Goal: Use online tool/utility: Utilize a website feature to perform a specific function

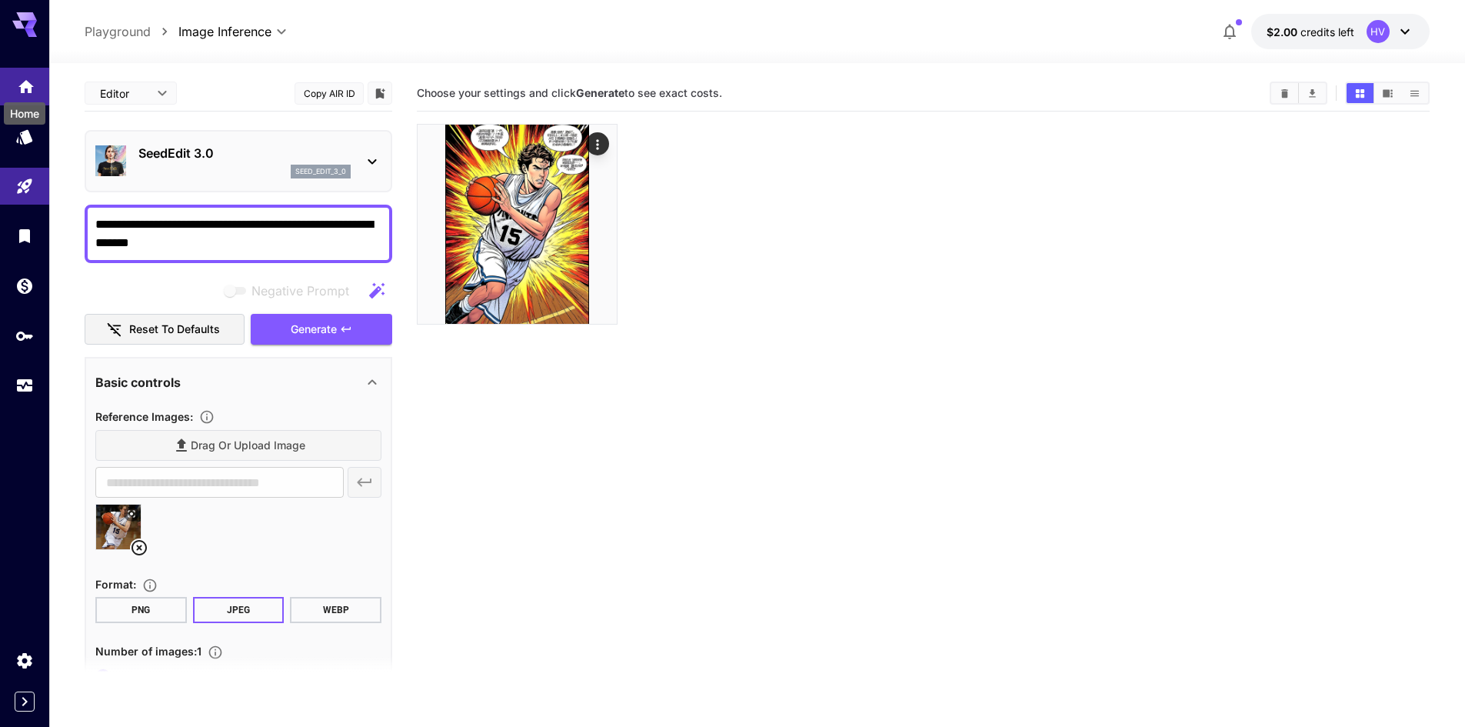
click at [22, 88] on icon "Home" at bounding box center [25, 81] width 15 height 13
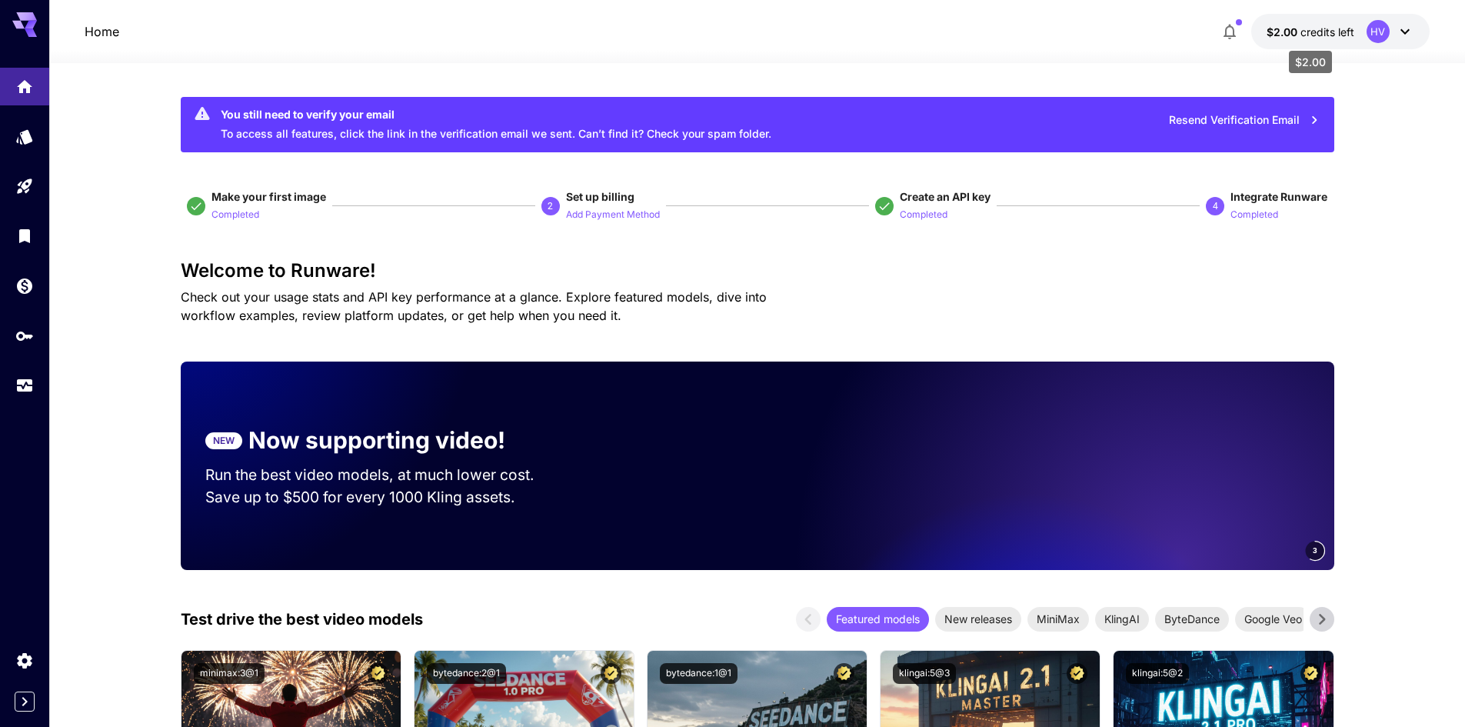
click at [1317, 35] on span "credits left" at bounding box center [1327, 31] width 54 height 13
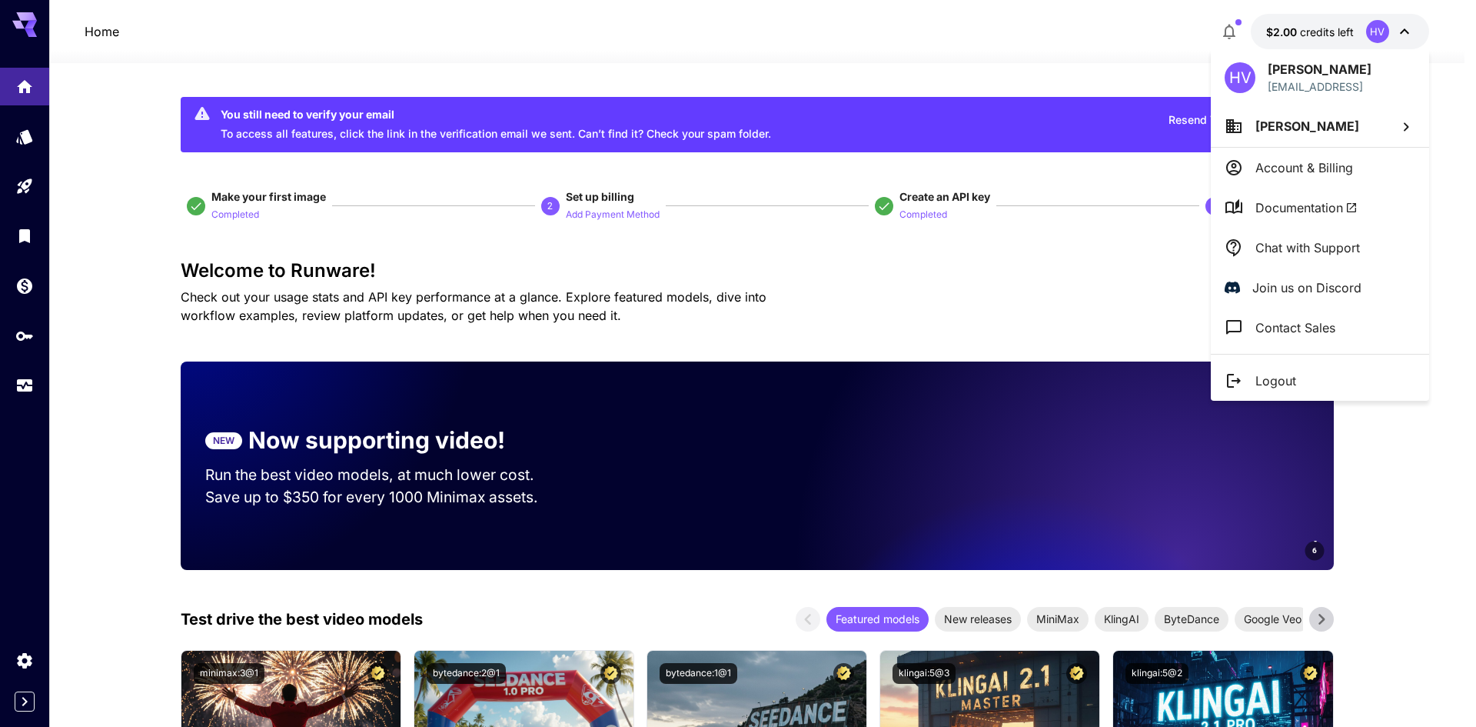
click at [1269, 175] on p "Account & Billing" at bounding box center [1305, 167] width 98 height 18
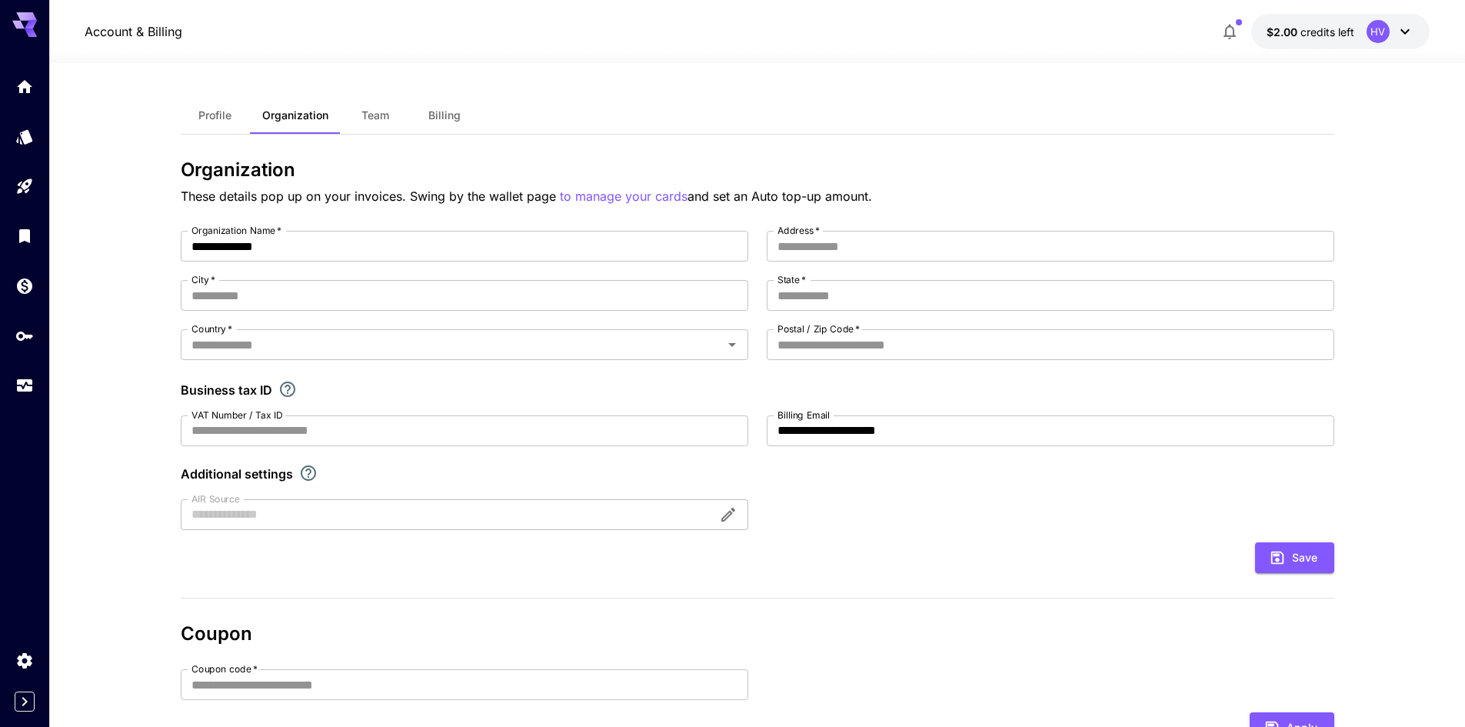
click at [221, 122] on button "Profile" at bounding box center [215, 115] width 69 height 37
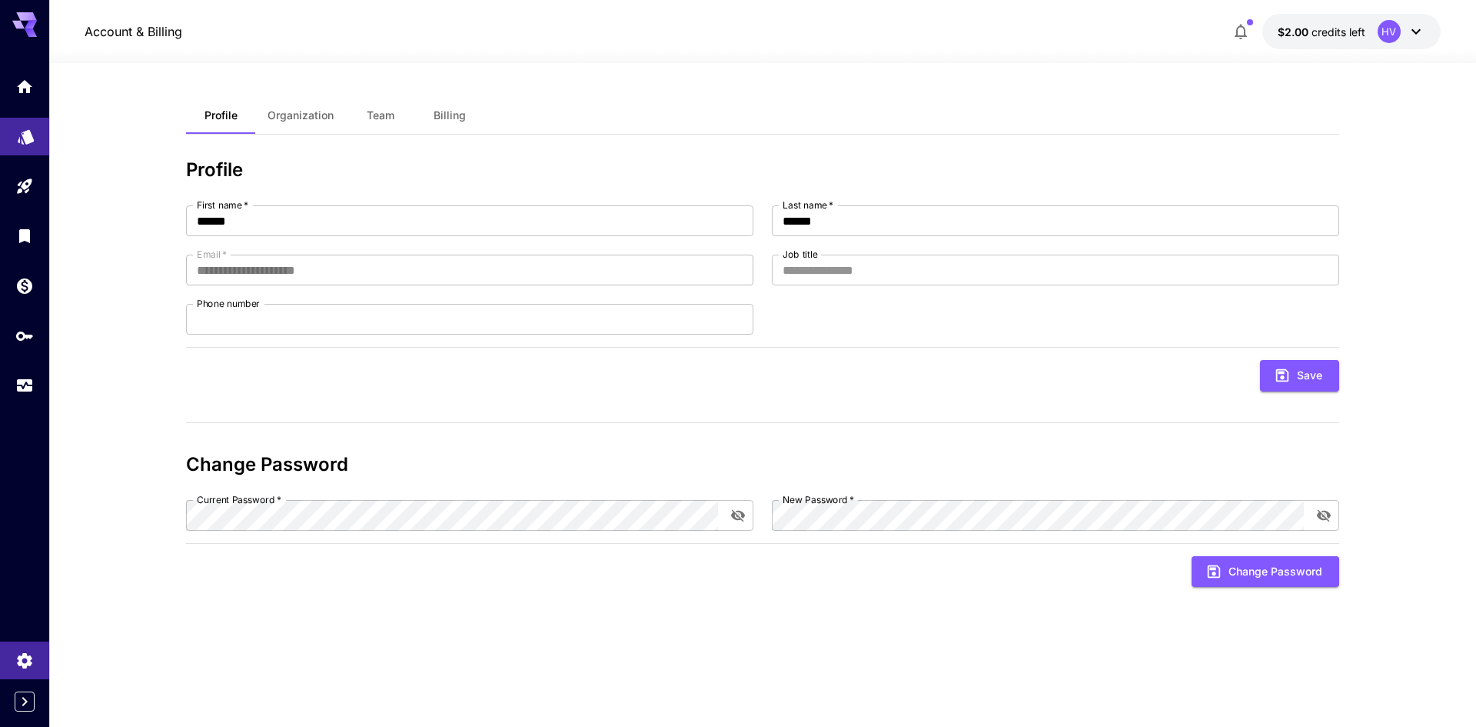
click at [18, 133] on icon "Models" at bounding box center [26, 131] width 18 height 18
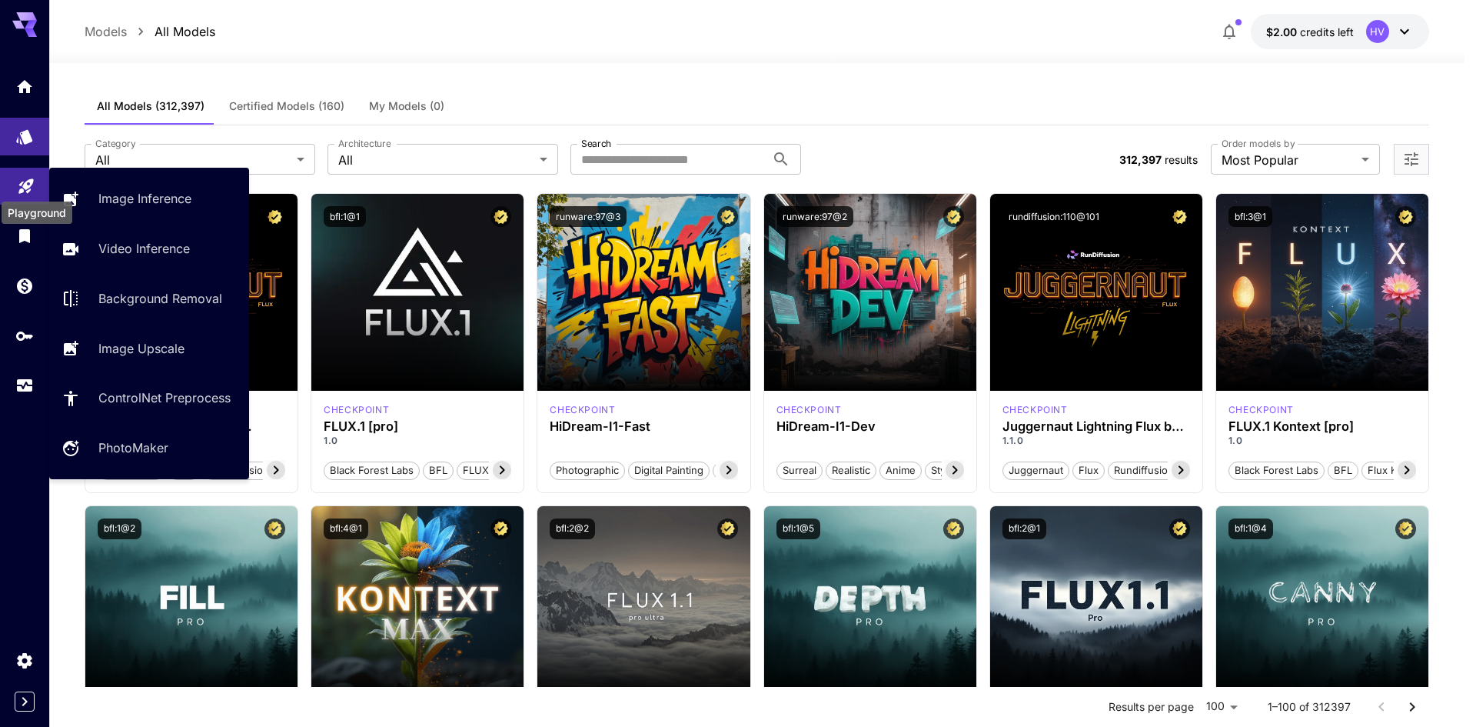
click at [30, 189] on icon "Playground" at bounding box center [26, 181] width 18 height 18
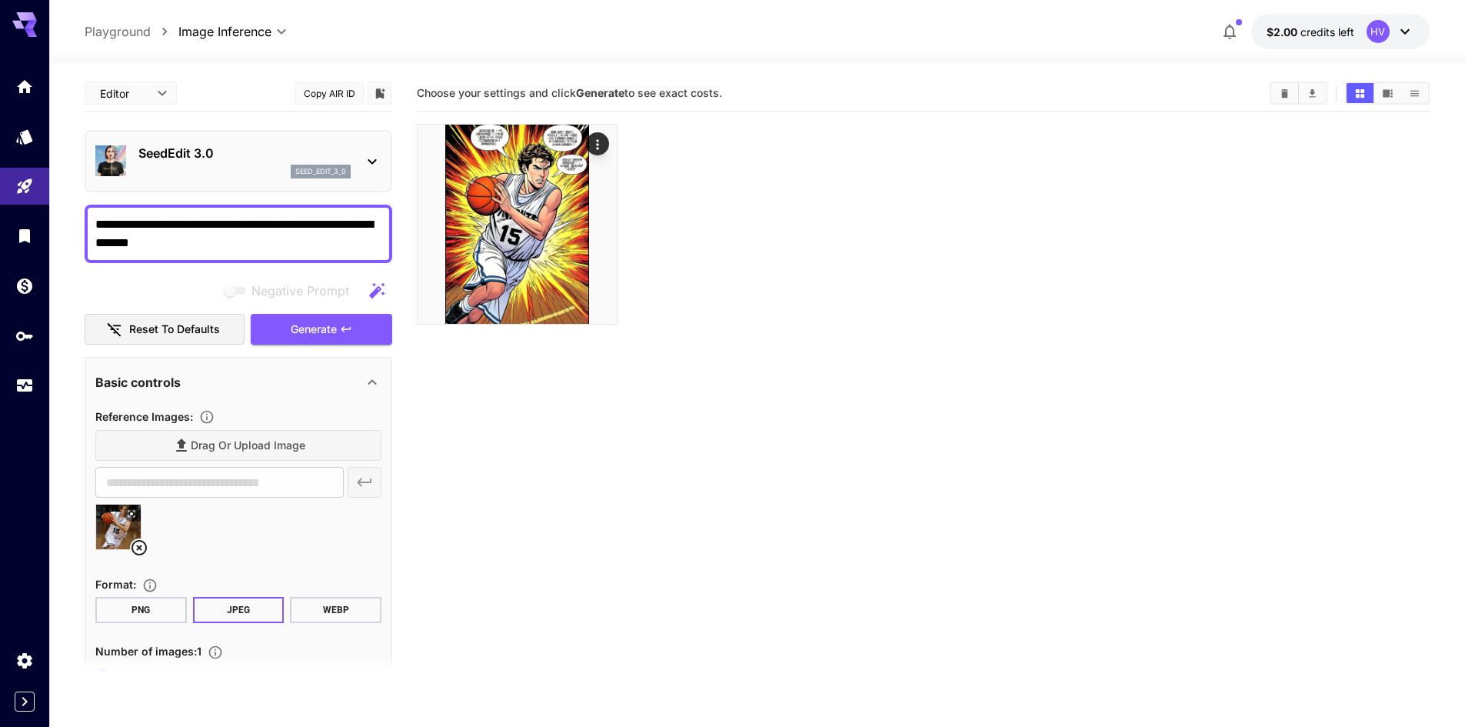
click at [254, 62] on div at bounding box center [757, 54] width 1416 height 18
click at [16, 290] on link at bounding box center [24, 286] width 49 height 38
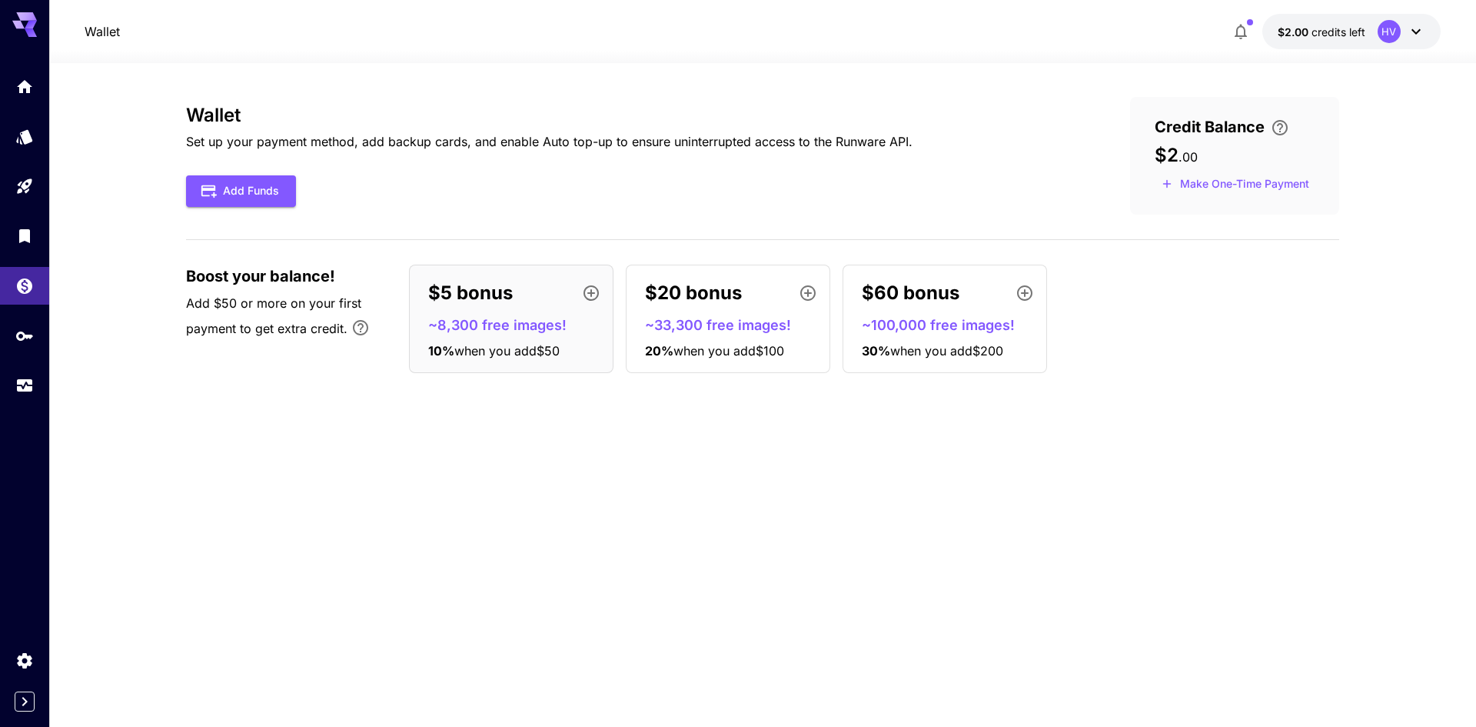
click at [1409, 35] on icon at bounding box center [1416, 31] width 18 height 18
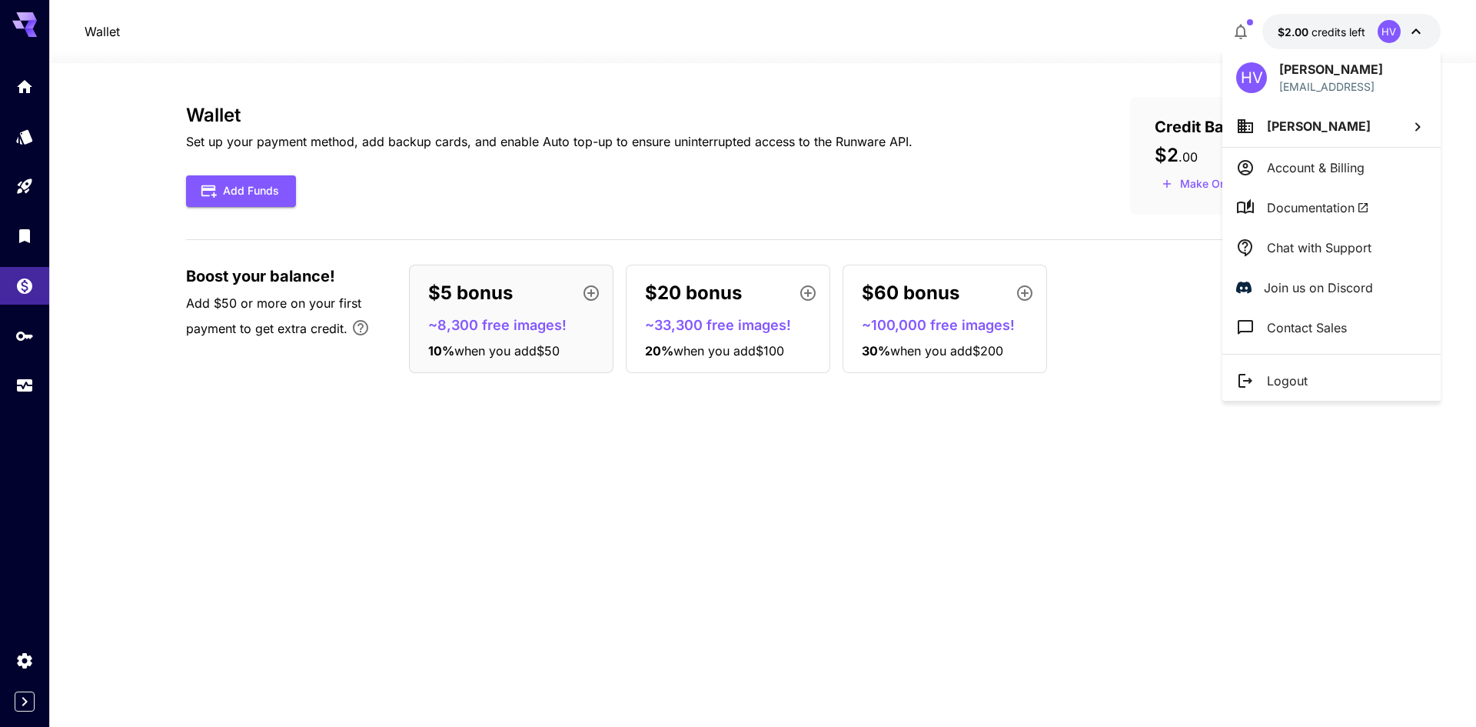
click at [594, 459] on div at bounding box center [738, 363] width 1476 height 727
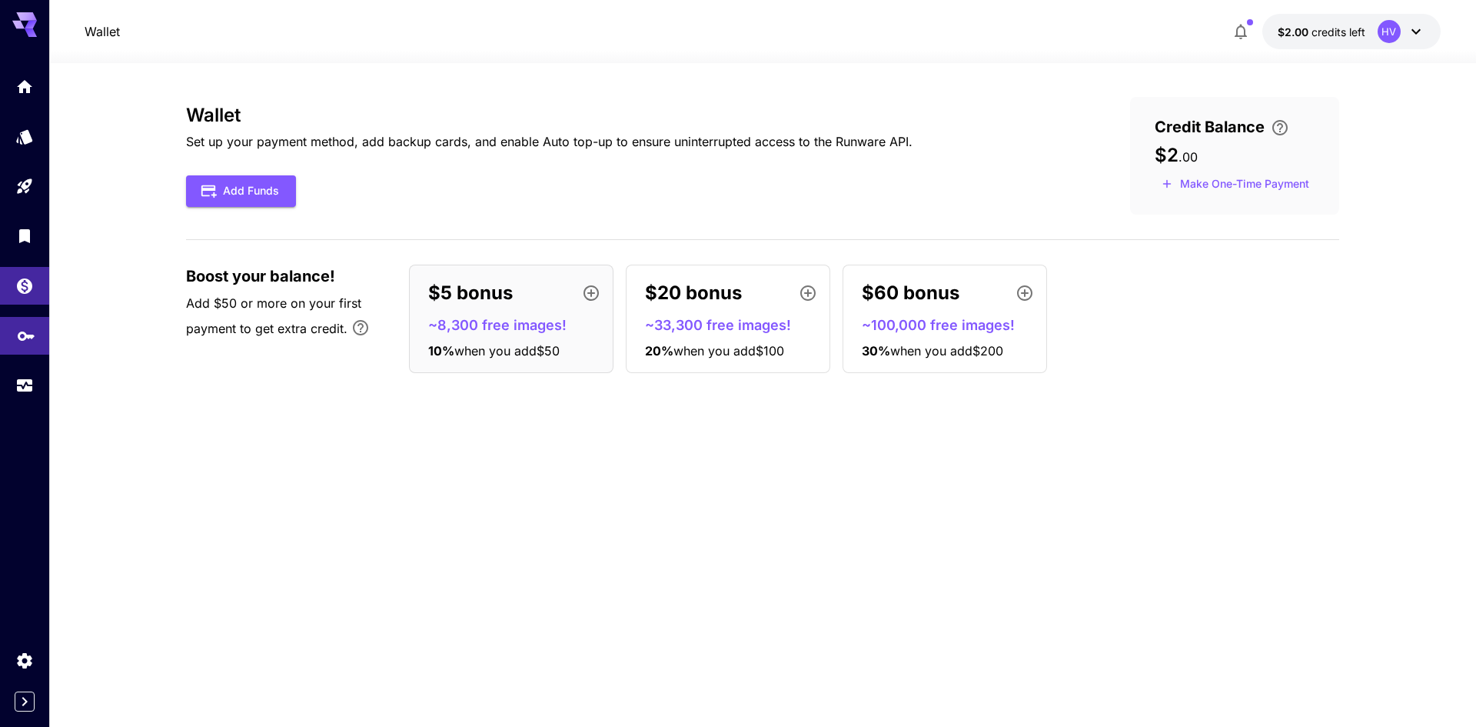
click at [19, 344] on link at bounding box center [24, 336] width 49 height 38
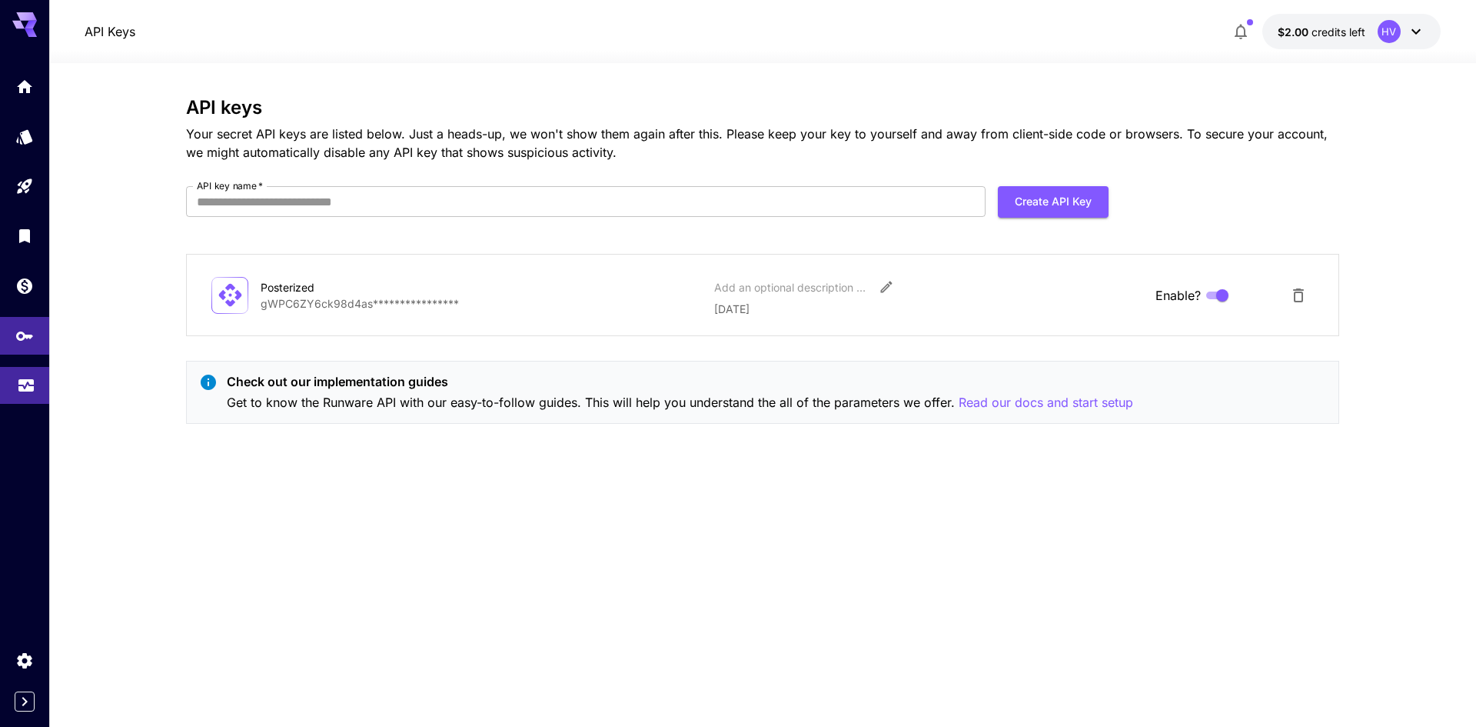
click at [24, 395] on link at bounding box center [24, 386] width 49 height 38
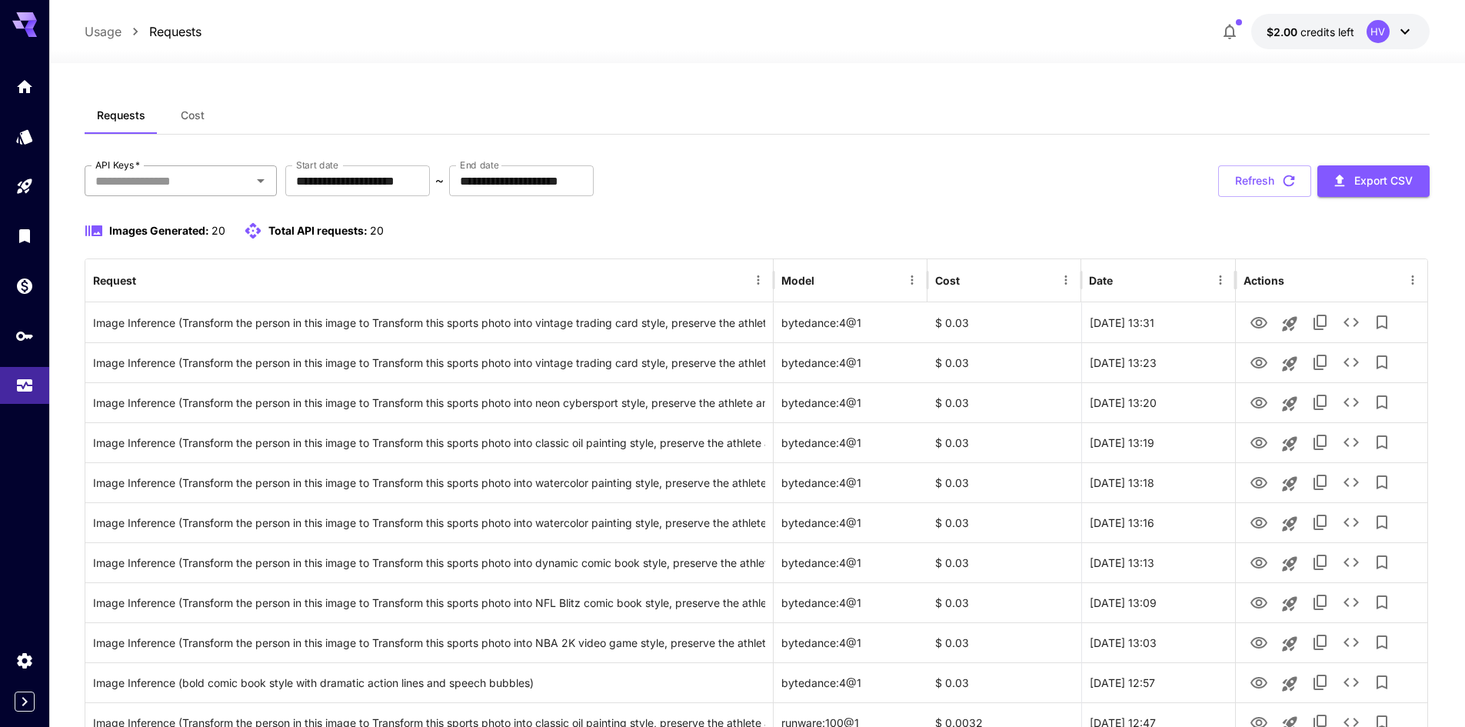
click at [260, 183] on icon "Open" at bounding box center [260, 180] width 18 height 18
click at [333, 118] on div "Requests Cost" at bounding box center [757, 116] width 1345 height 38
click at [190, 118] on span "Cost" at bounding box center [193, 115] width 24 height 14
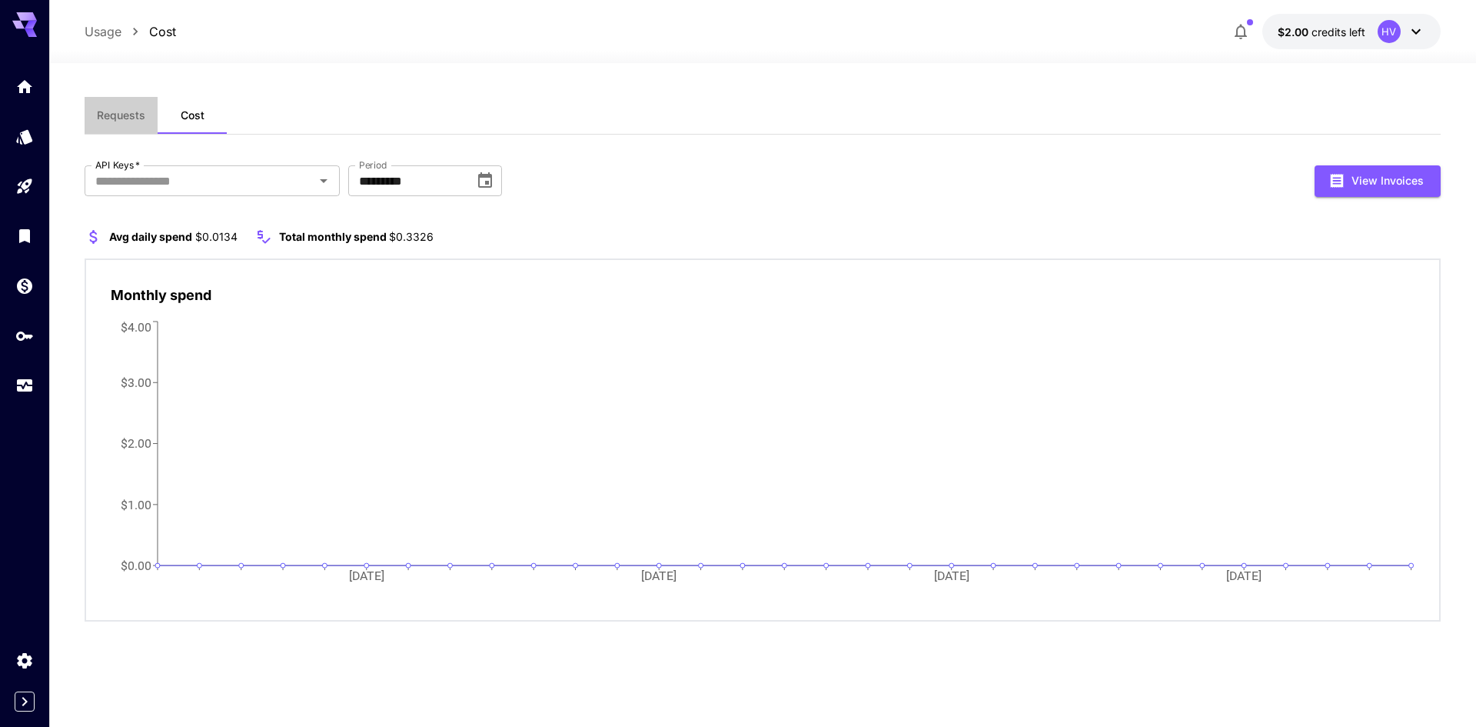
click at [115, 130] on button "Requests" at bounding box center [121, 115] width 73 height 37
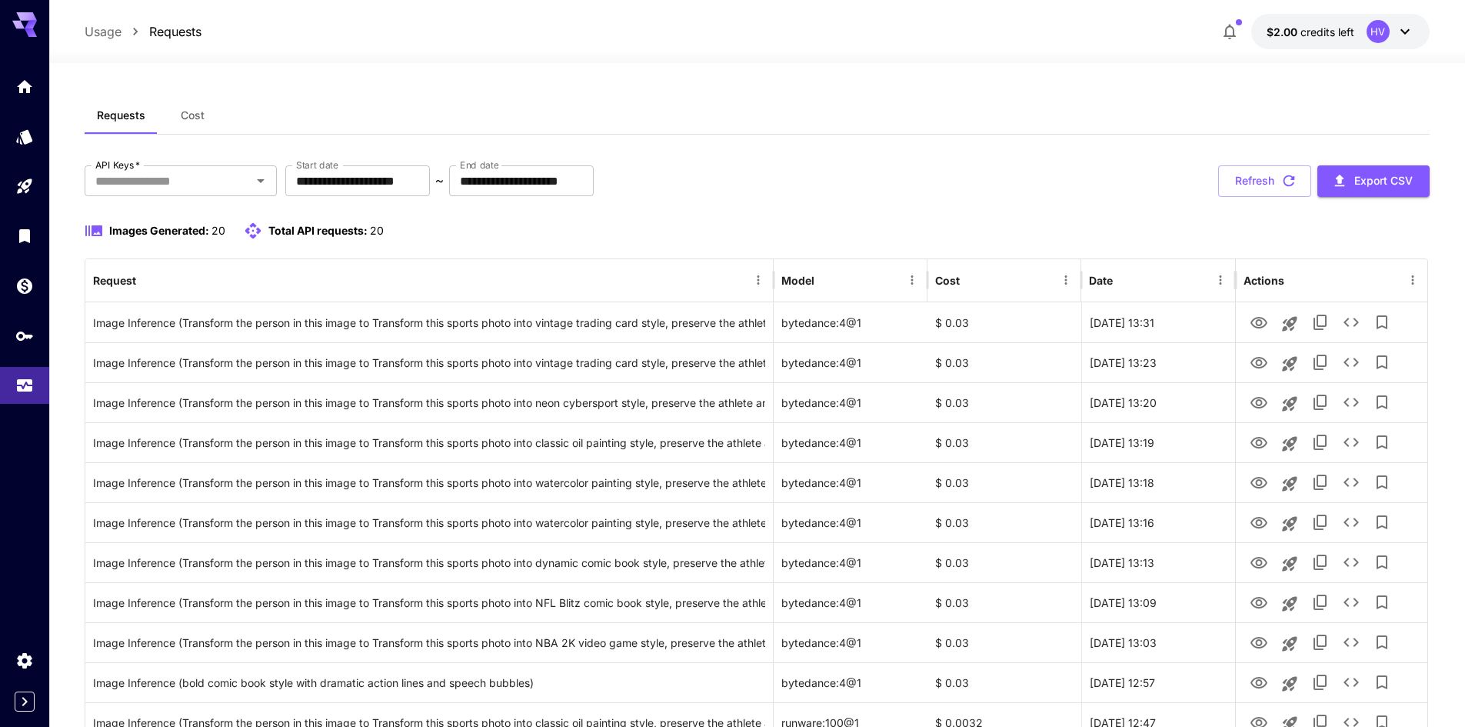
click at [1301, 35] on span "credits left" at bounding box center [1327, 31] width 54 height 13
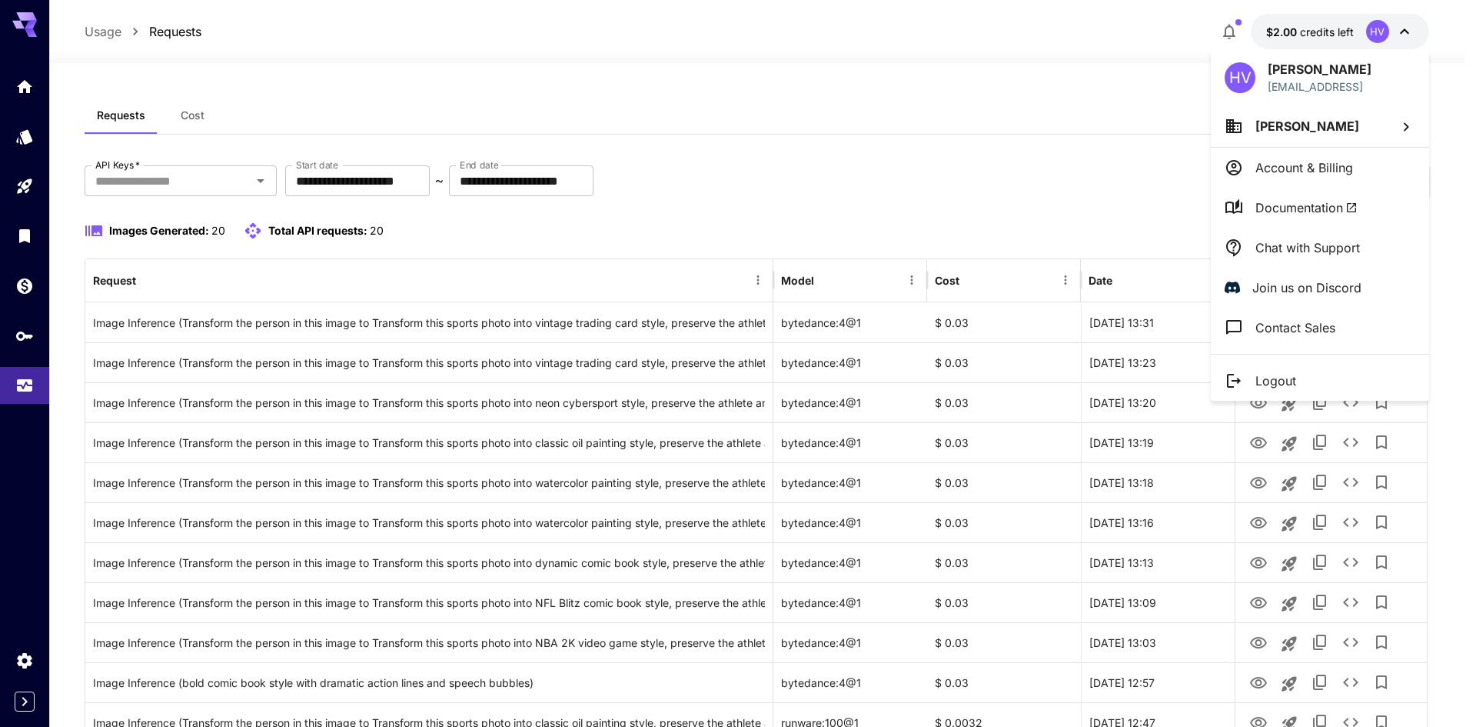
click at [914, 206] on div at bounding box center [738, 363] width 1476 height 727
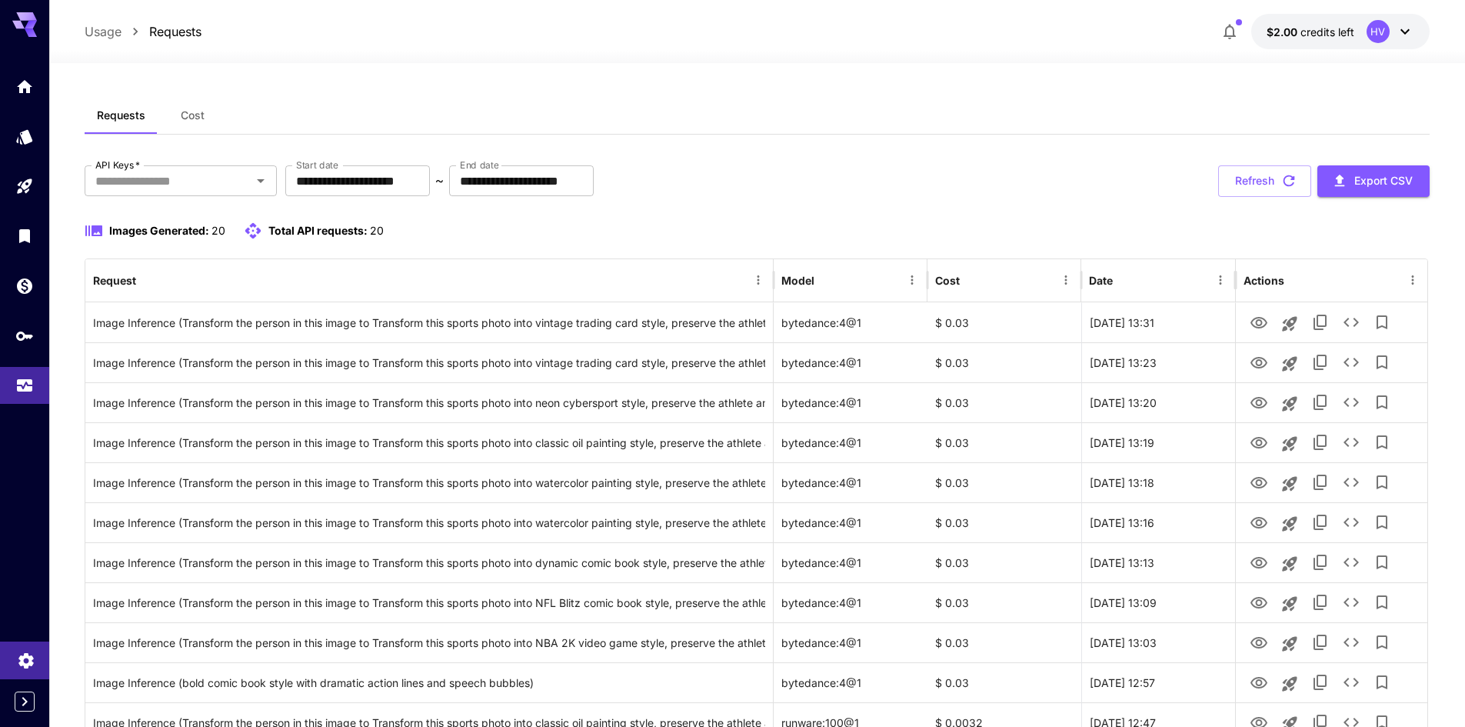
click at [19, 670] on link at bounding box center [24, 660] width 49 height 38
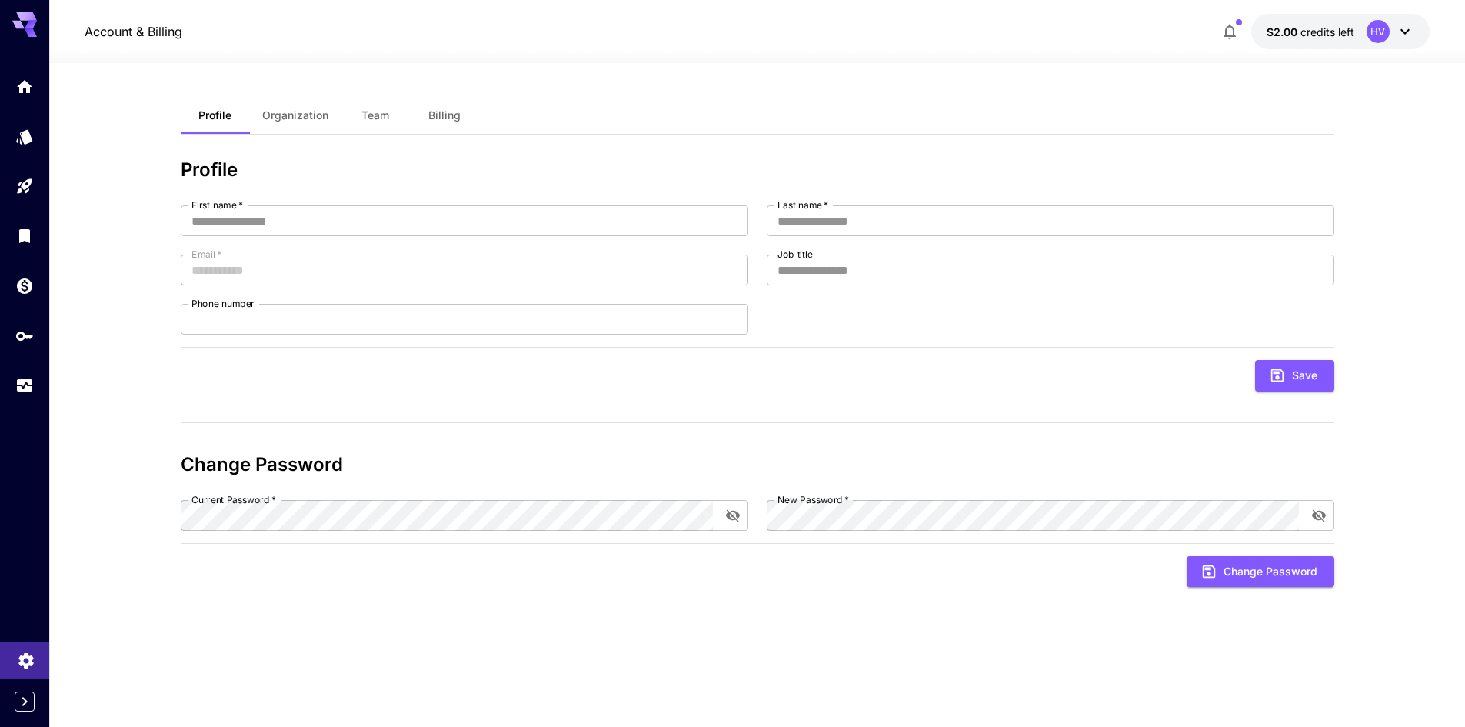
type input "******"
type input "**********"
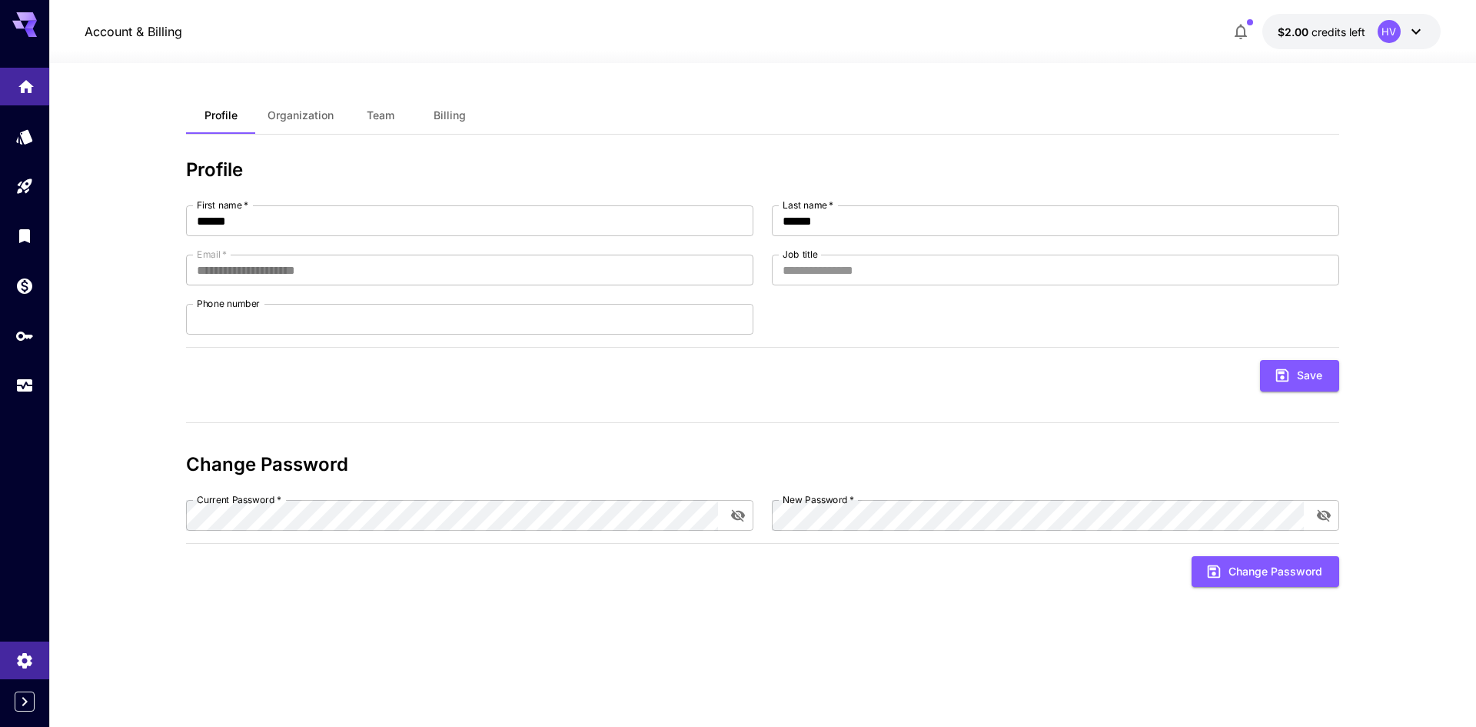
click at [33, 98] on link at bounding box center [24, 87] width 49 height 38
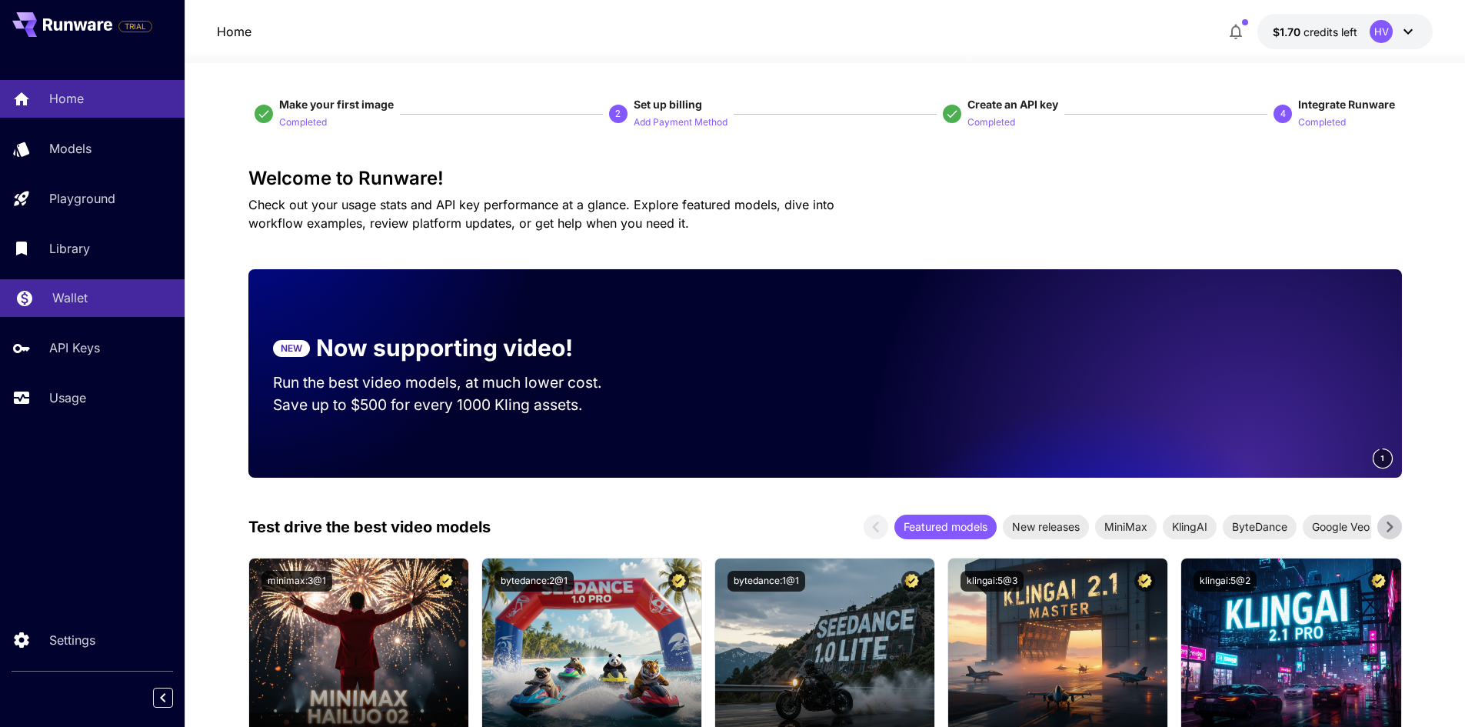
click at [75, 280] on link "Wallet" at bounding box center [92, 298] width 185 height 38
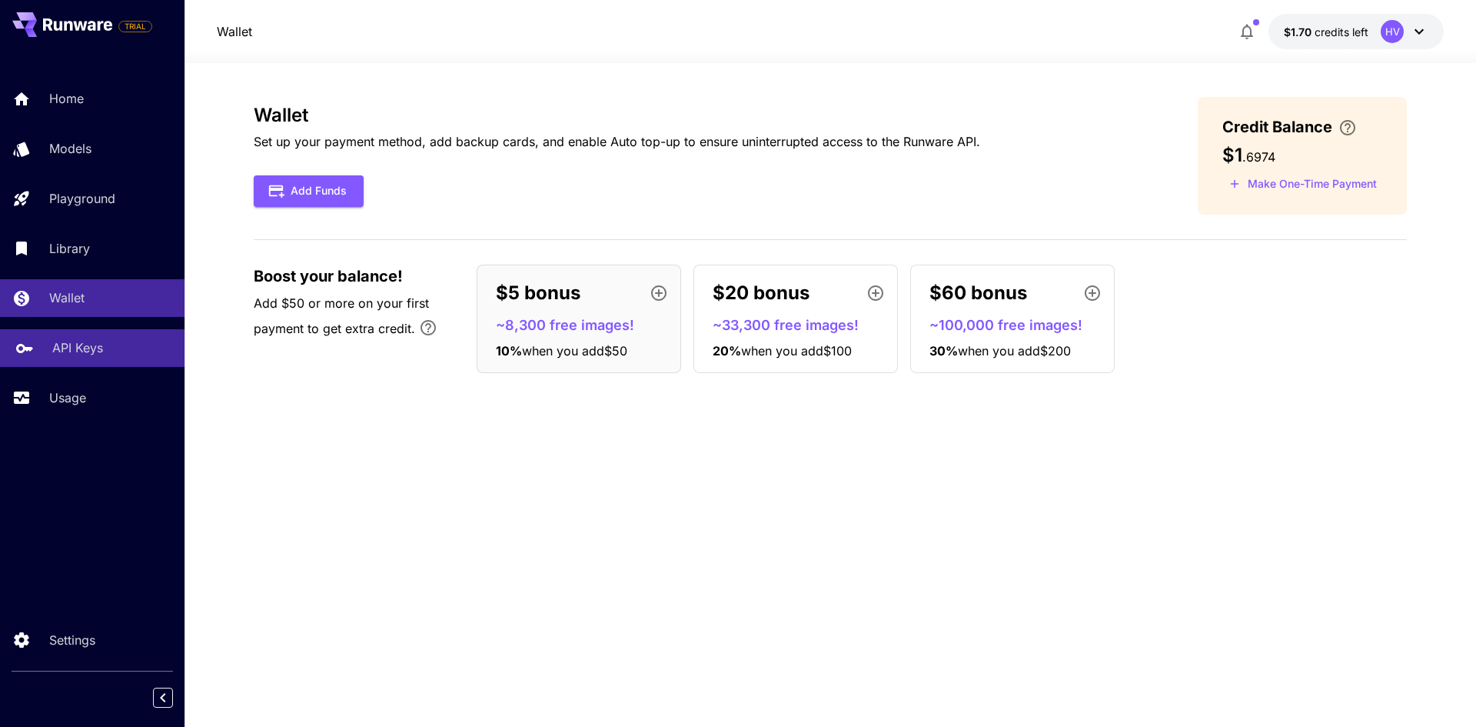
click at [107, 354] on div "API Keys" at bounding box center [112, 347] width 120 height 18
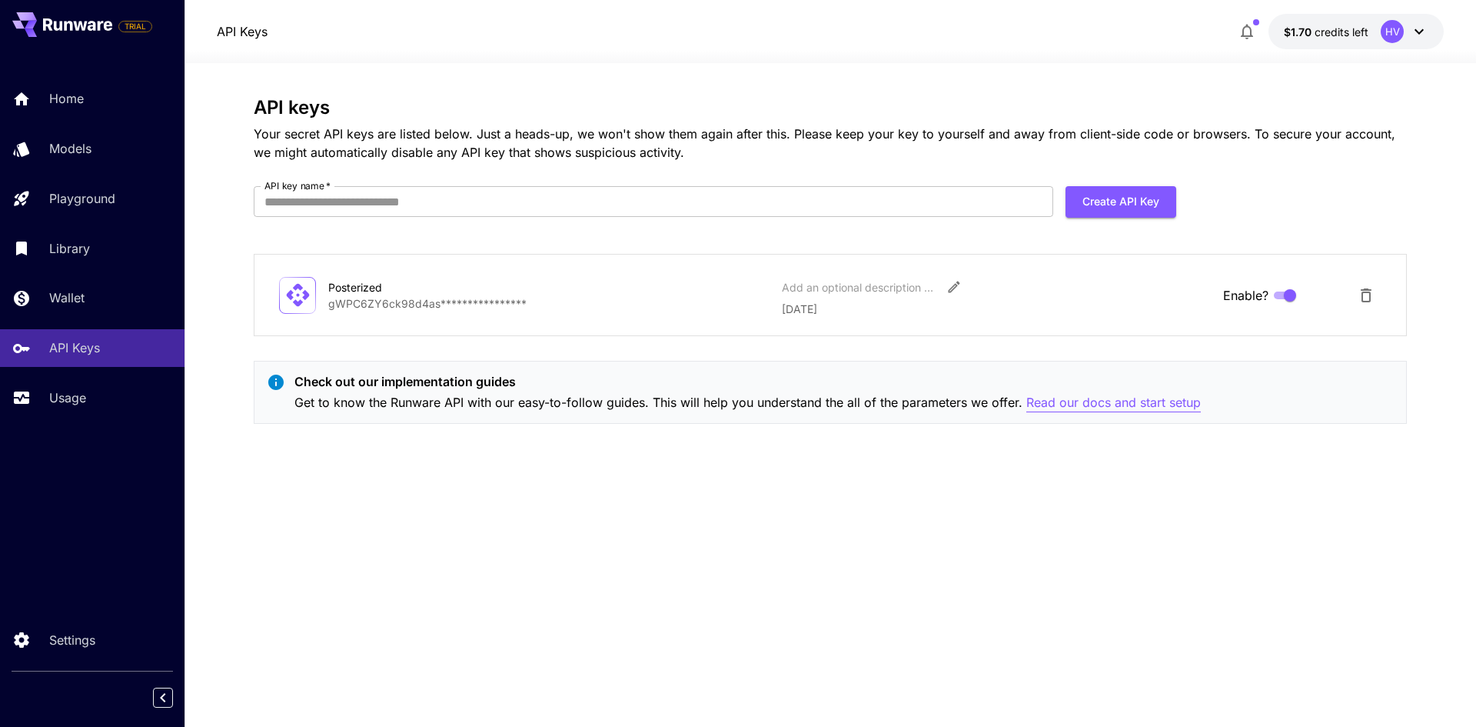
click at [1076, 404] on p "Read our docs and start setup" at bounding box center [1113, 402] width 175 height 19
click at [1304, 35] on span "$1.70" at bounding box center [1299, 31] width 31 height 13
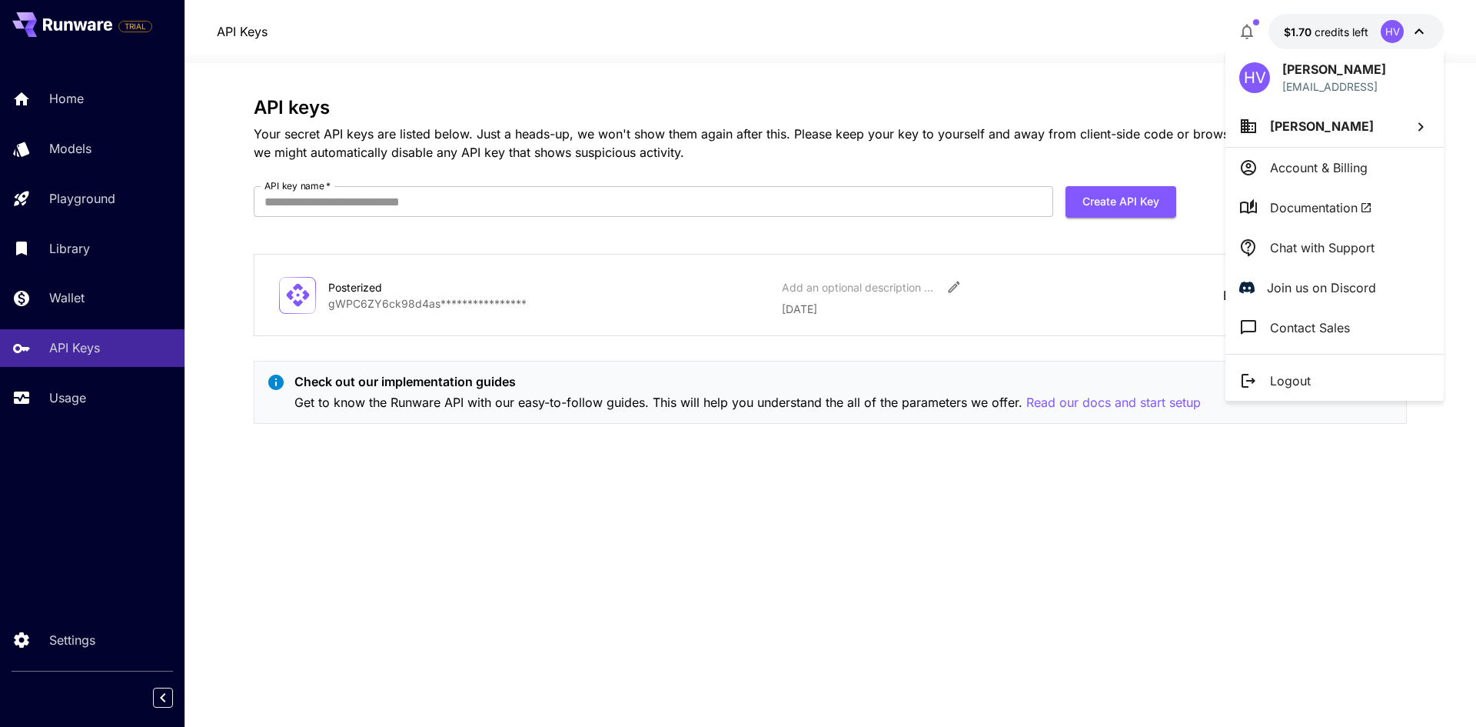
click at [1284, 174] on p "Account & Billing" at bounding box center [1319, 167] width 98 height 18
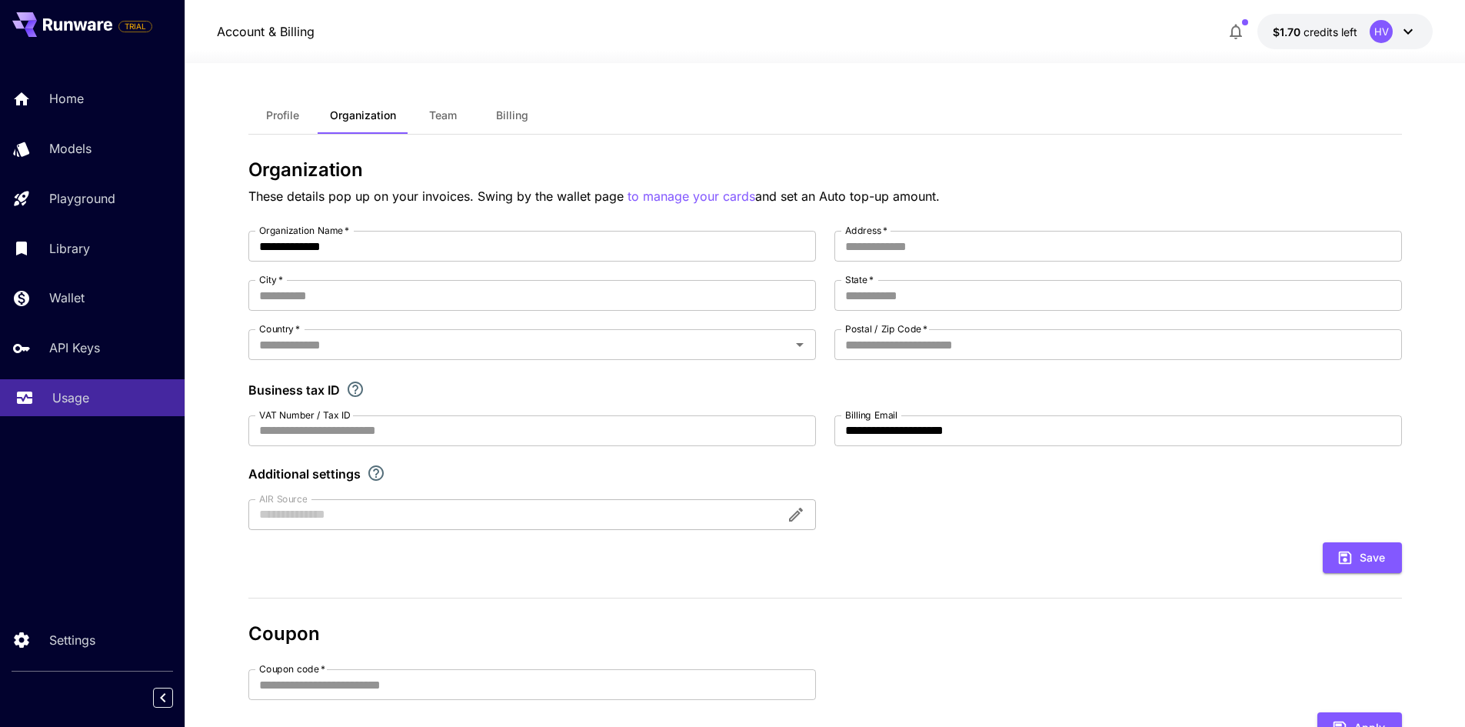
click at [50, 389] on link "Usage" at bounding box center [92, 398] width 185 height 38
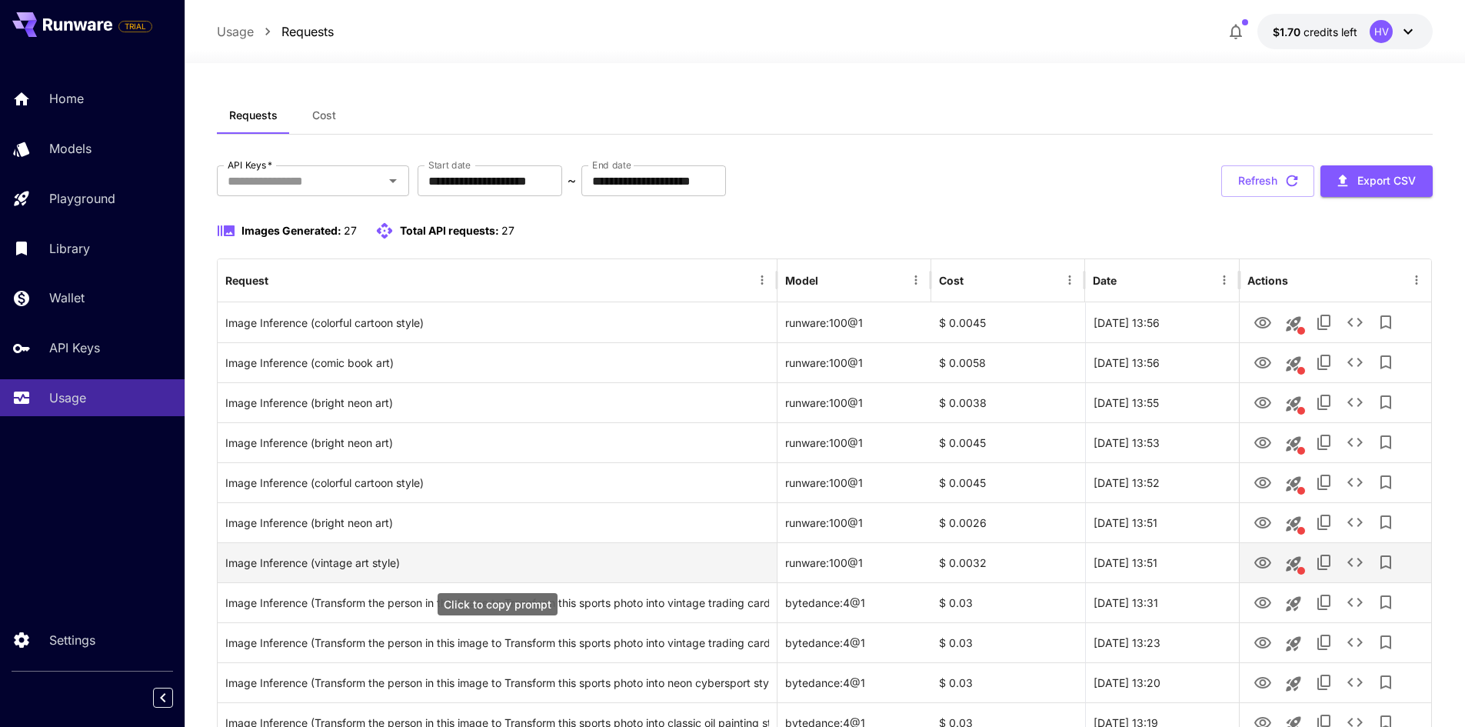
scroll to position [77, 0]
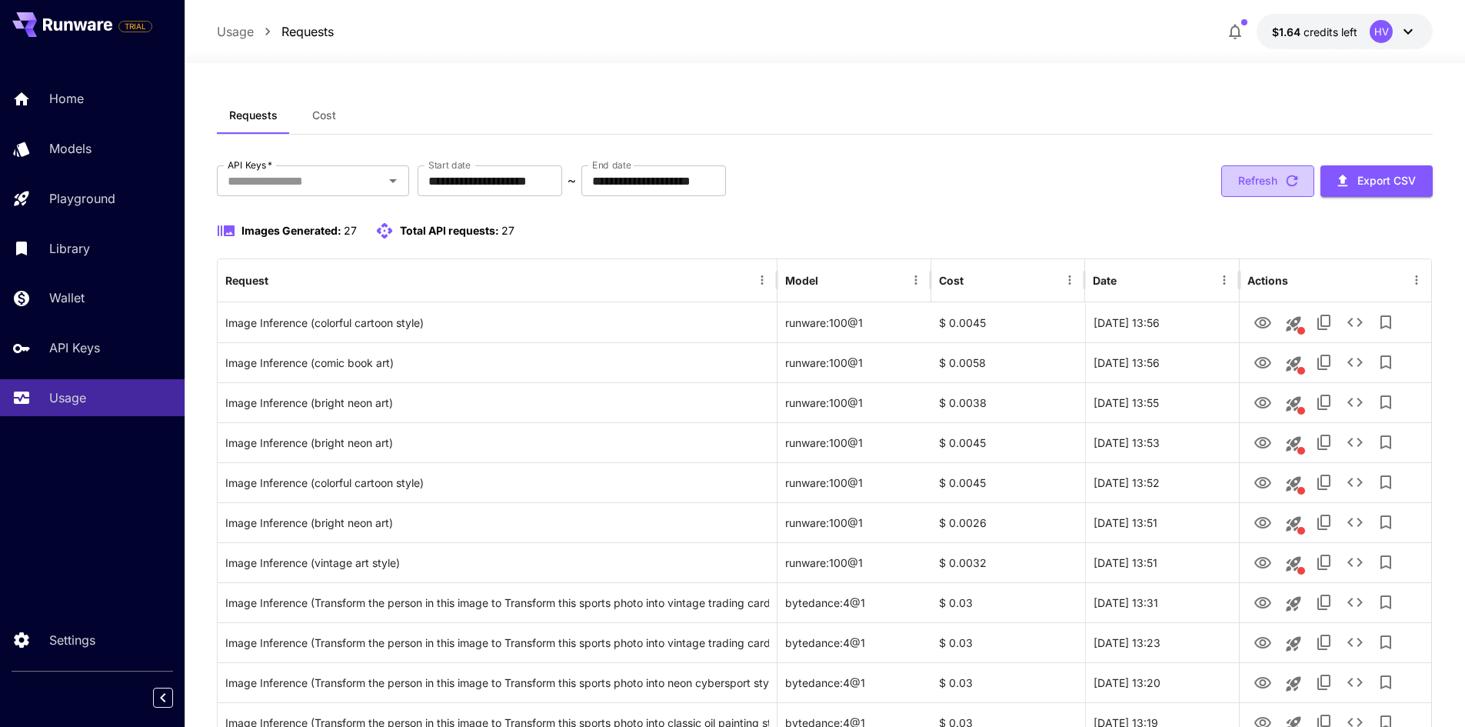
click at [1259, 187] on button "Refresh" at bounding box center [1267, 181] width 93 height 32
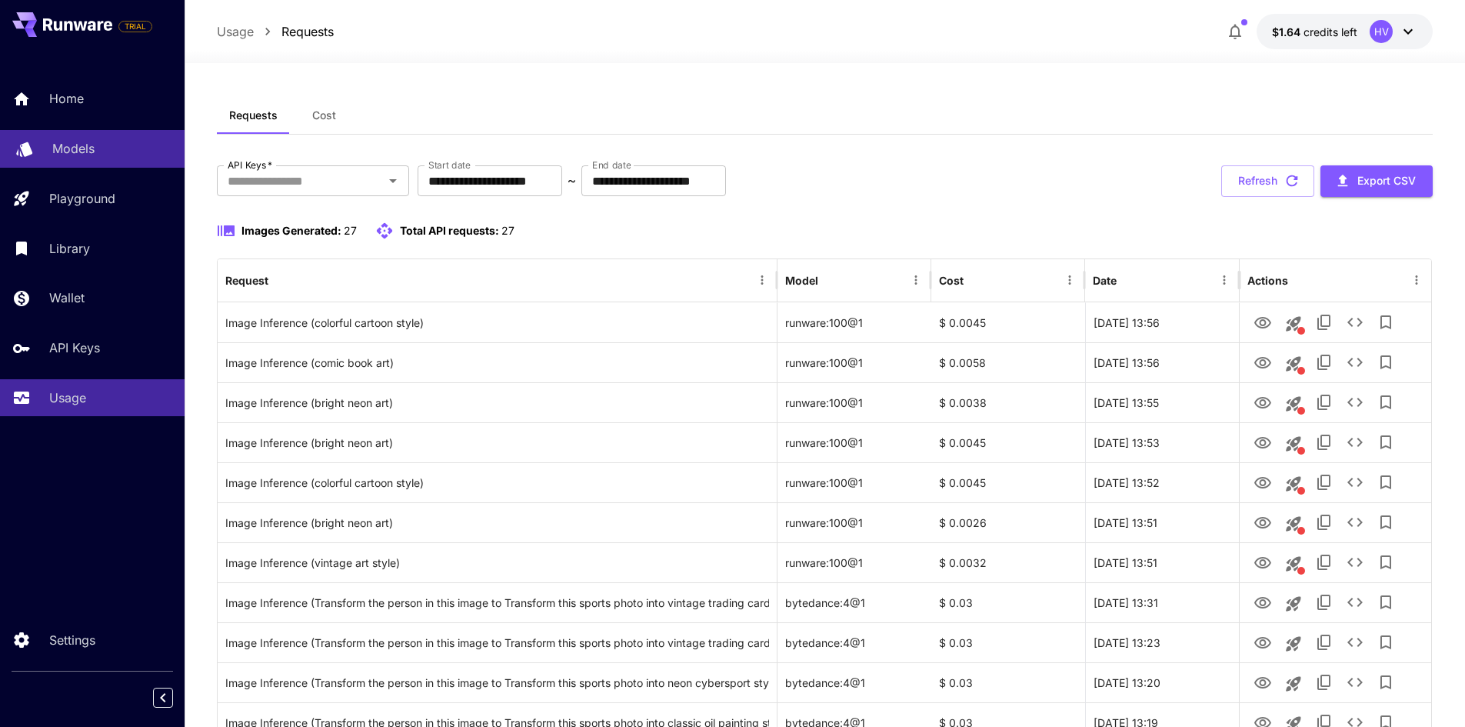
click at [105, 149] on div "Models" at bounding box center [112, 148] width 120 height 18
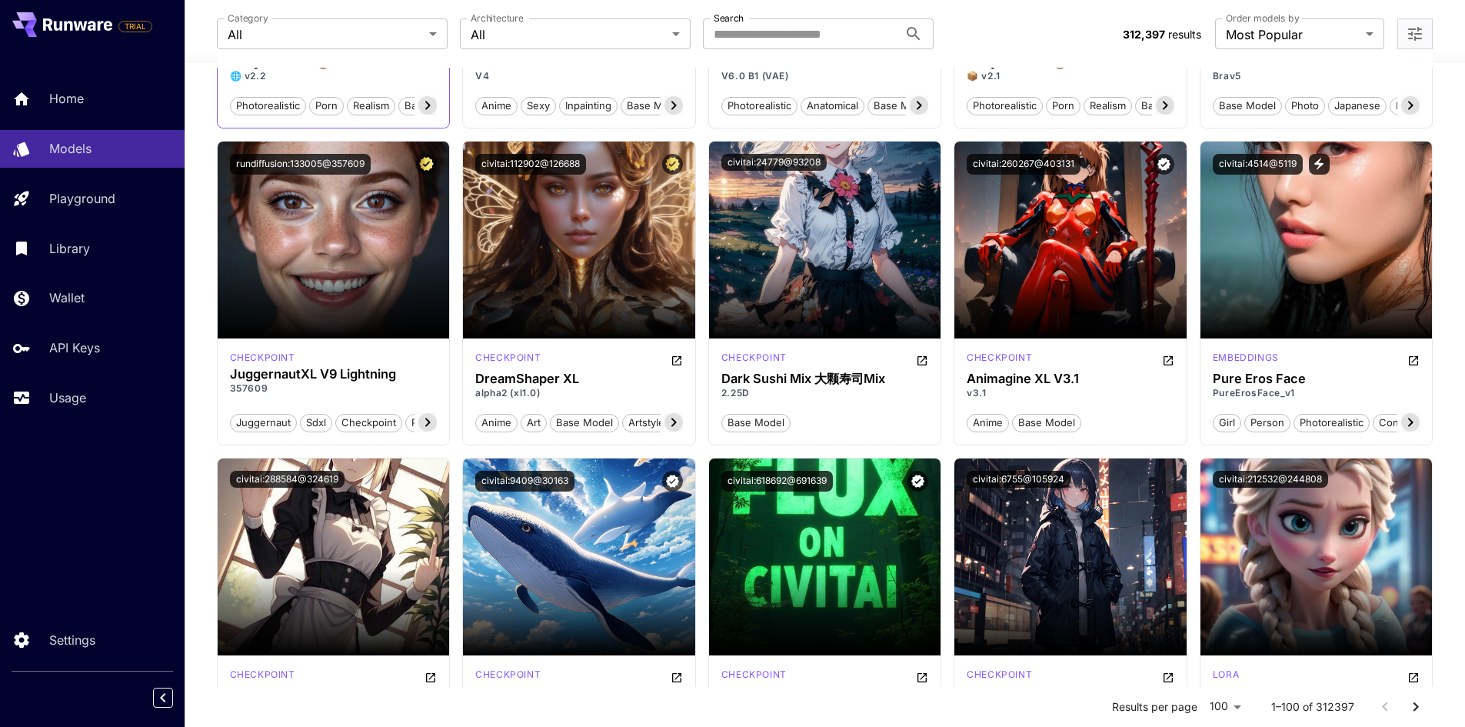
scroll to position [3998, 0]
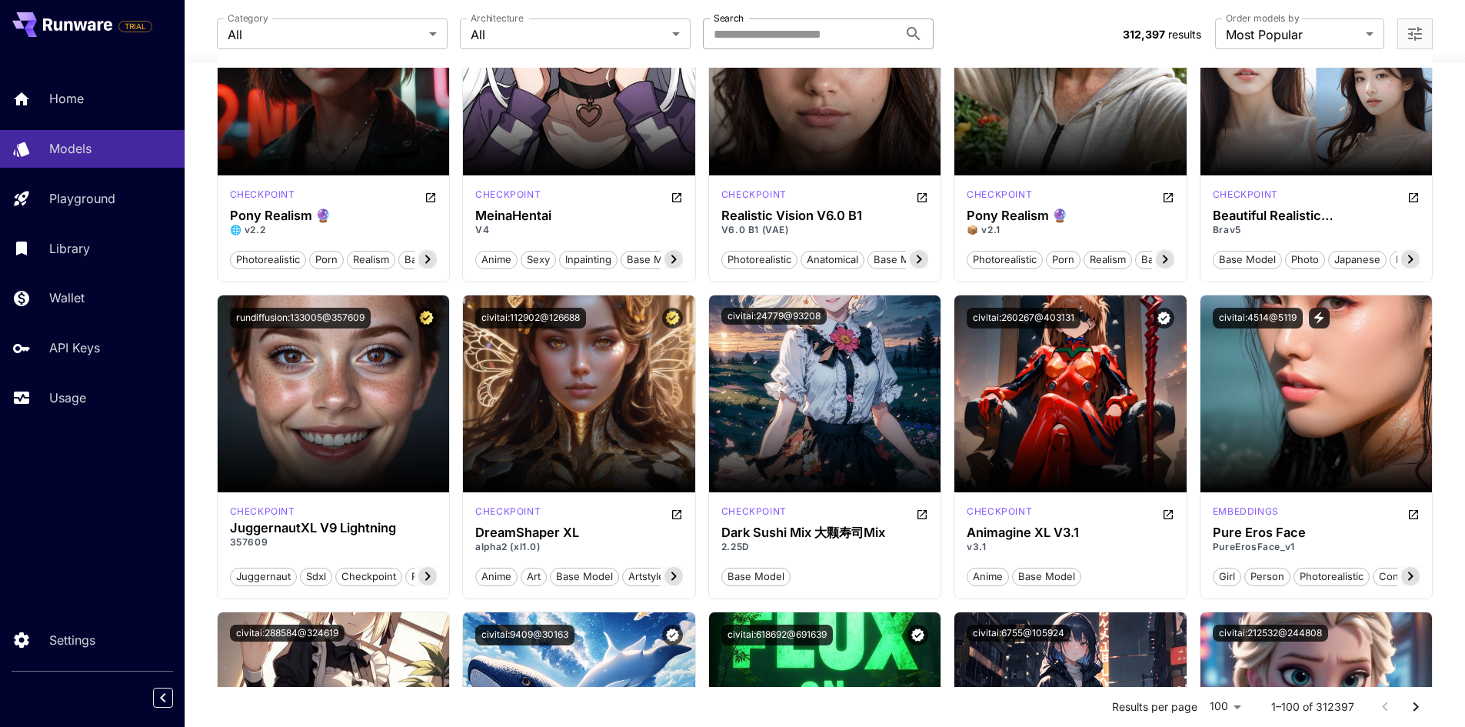
click at [767, 42] on input "Search" at bounding box center [800, 33] width 195 height 31
type input "*********"
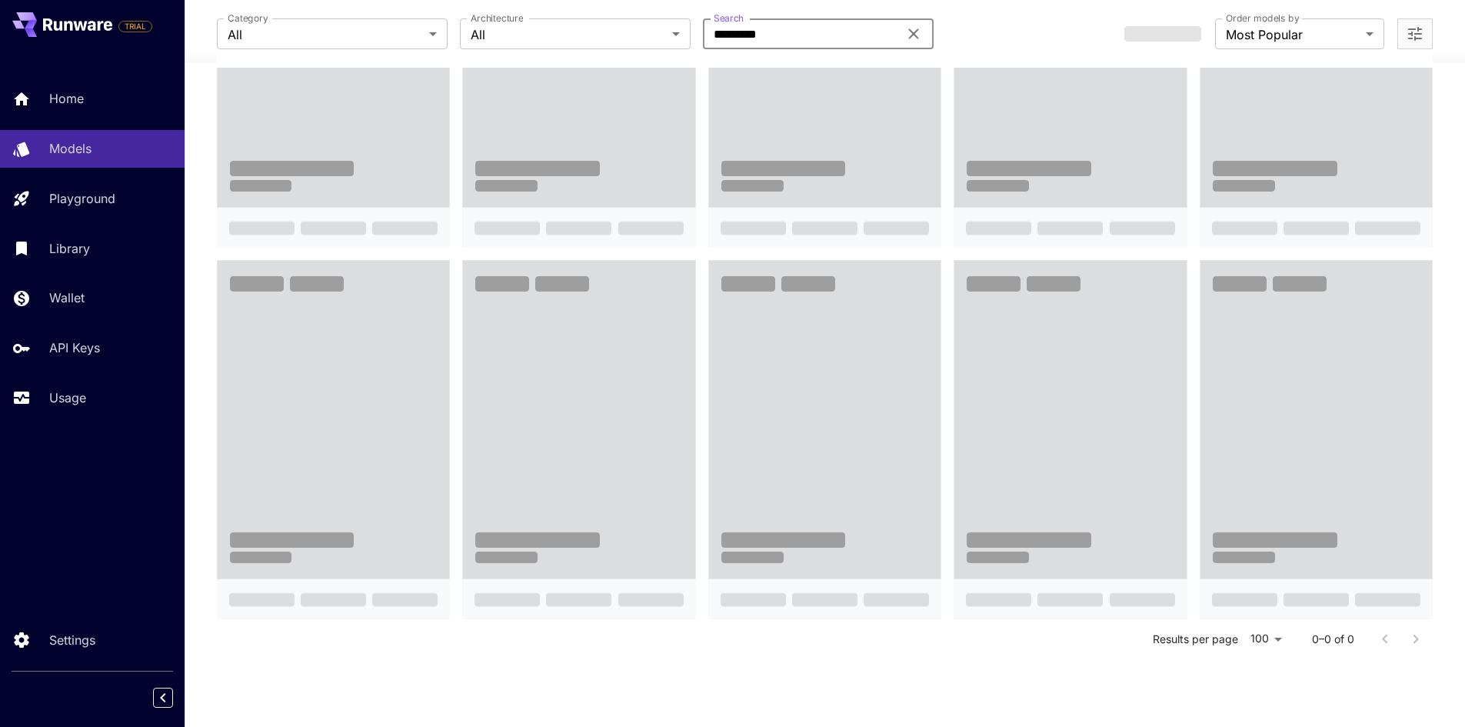
scroll to position [301, 0]
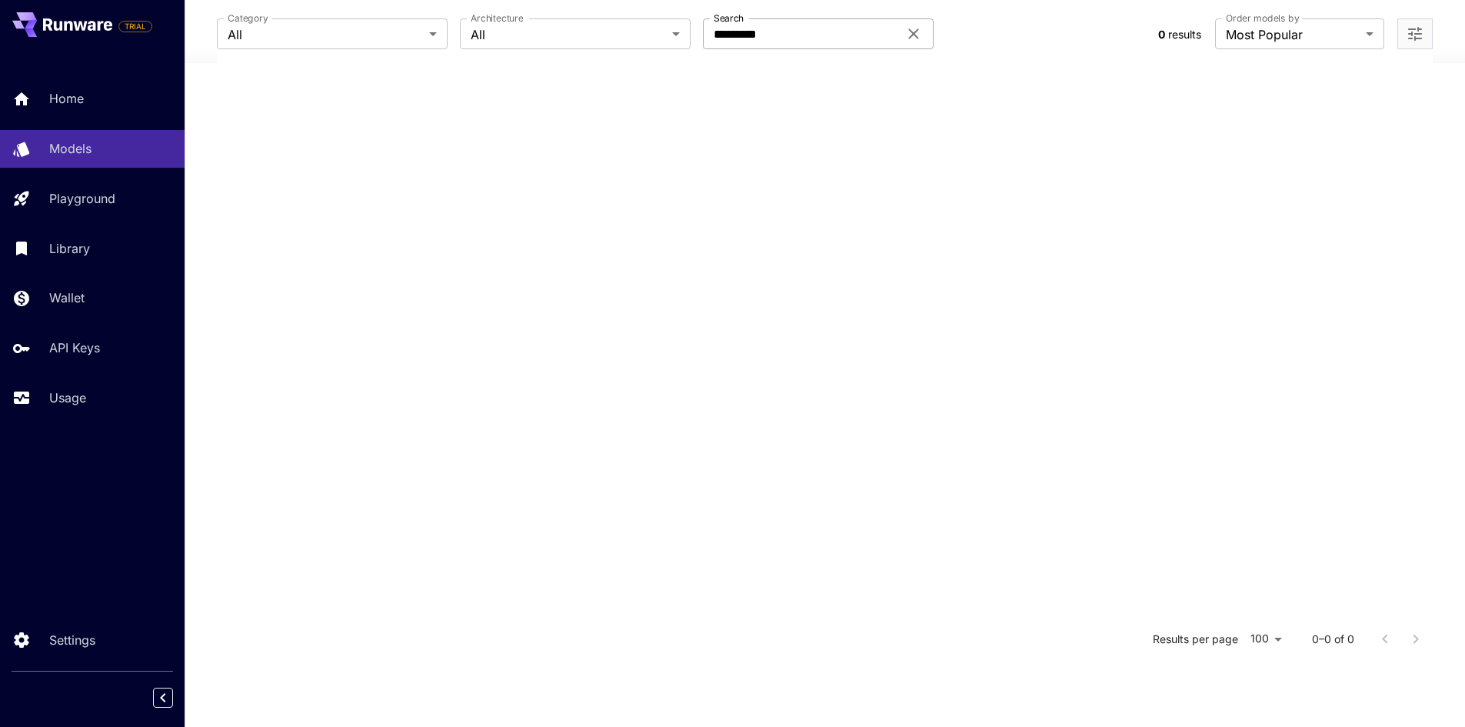
click at [913, 39] on icon at bounding box center [913, 34] width 18 height 18
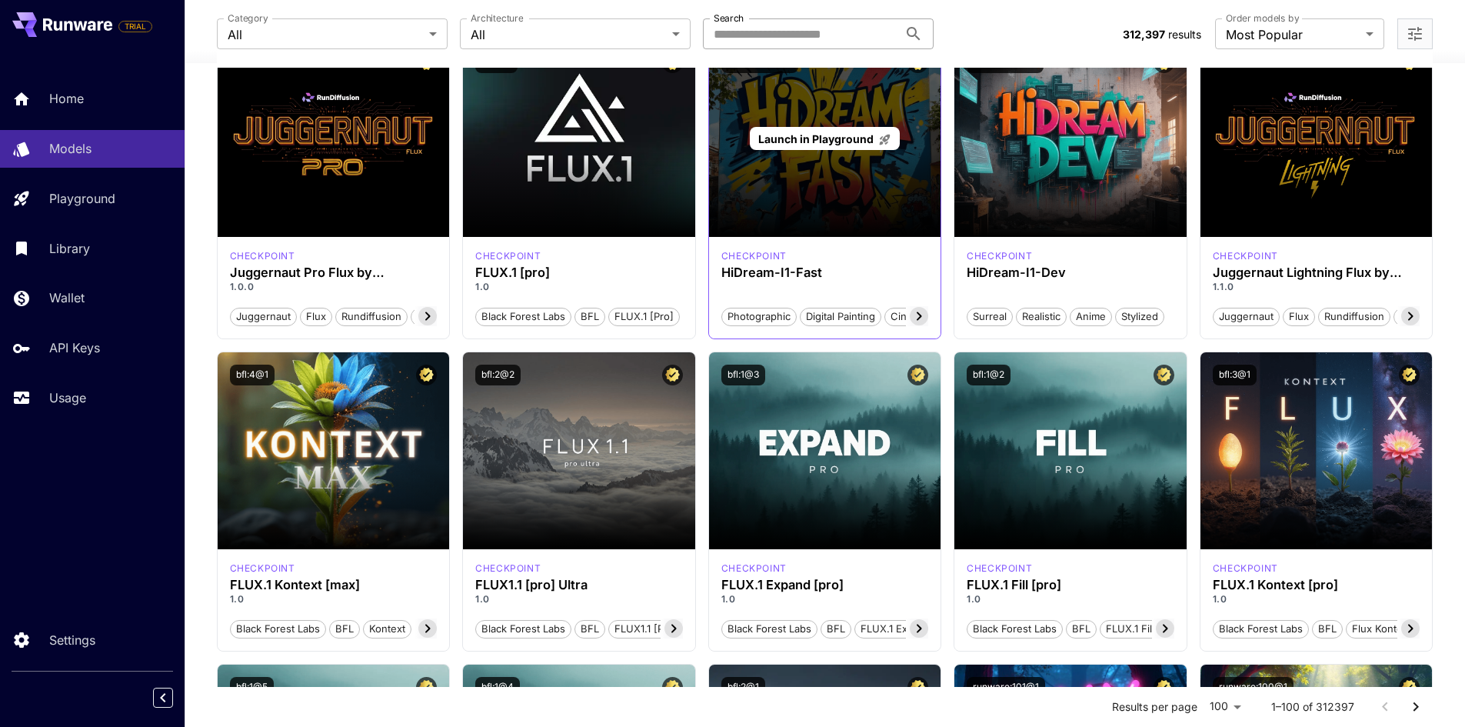
scroll to position [0, 0]
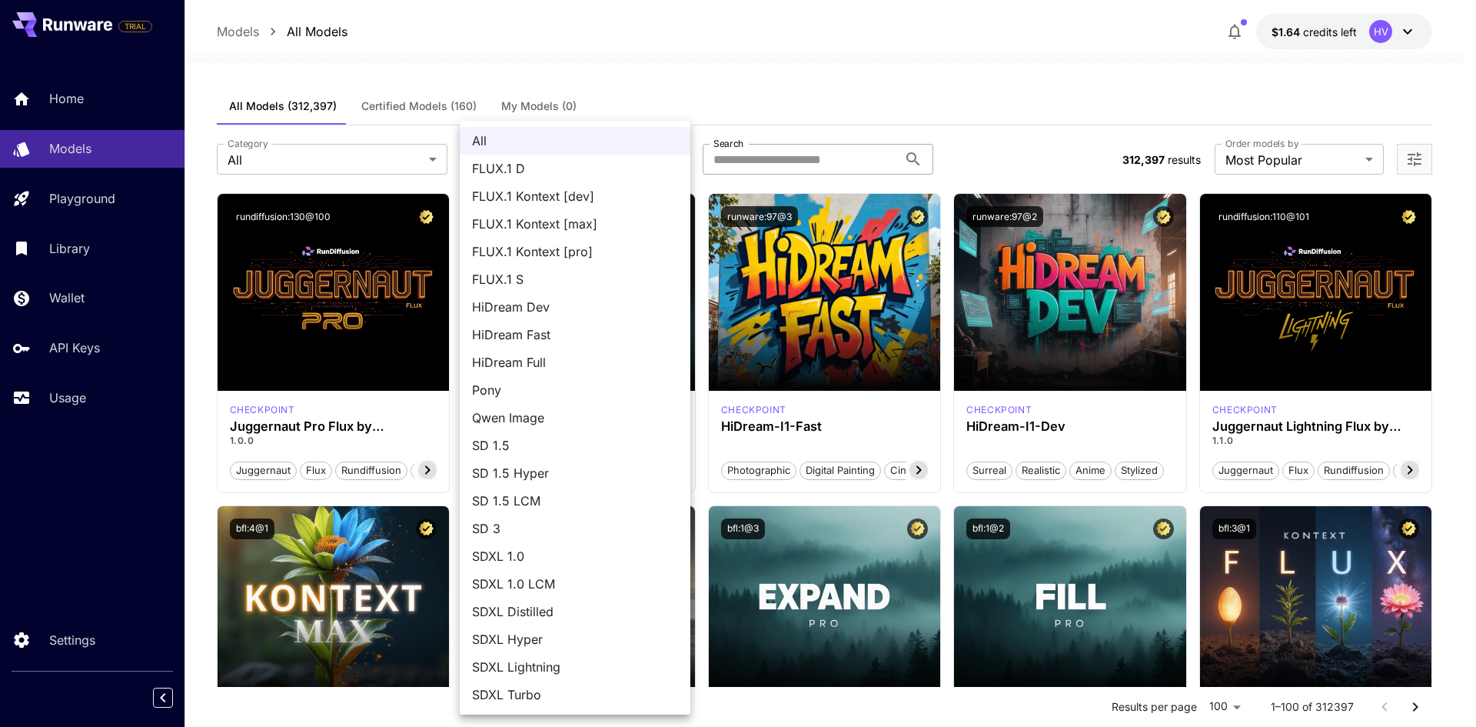
click at [381, 148] on div at bounding box center [738, 363] width 1476 height 727
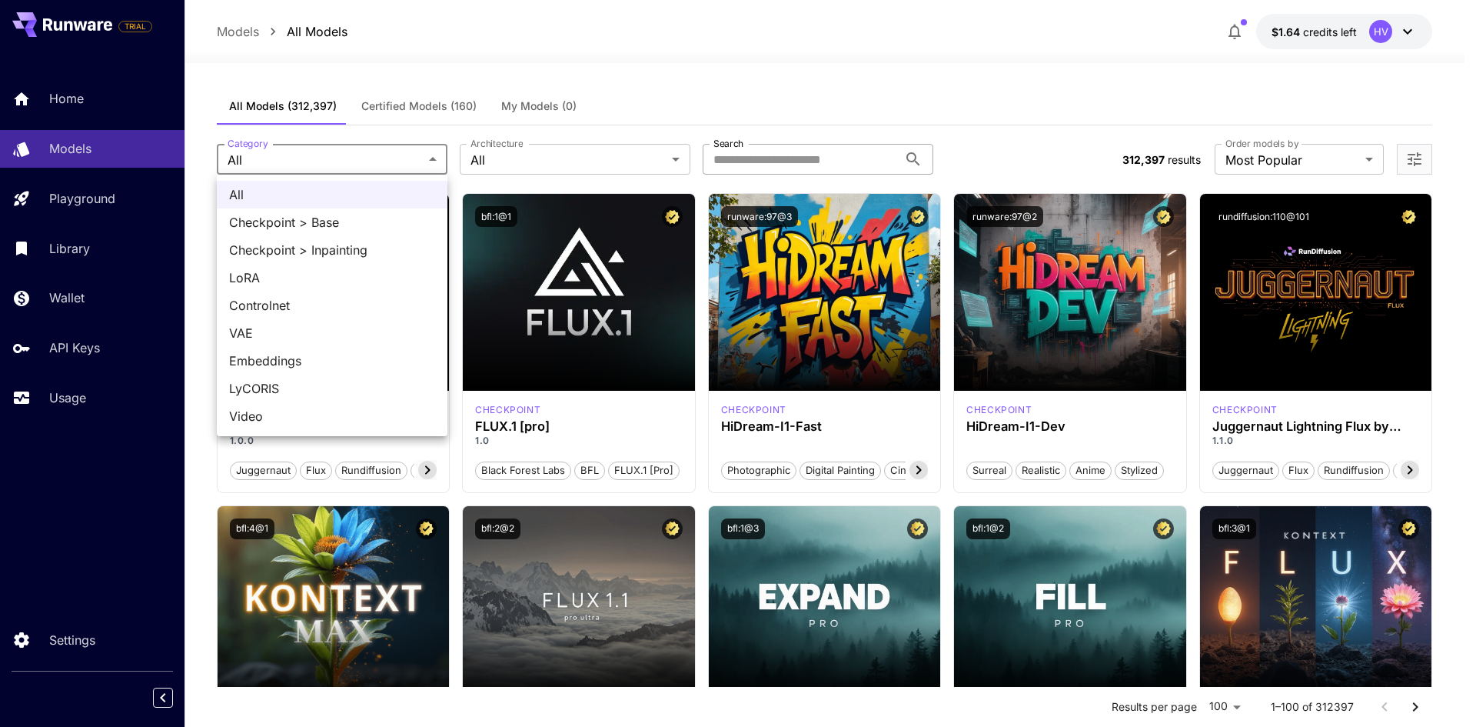
click at [683, 74] on div at bounding box center [738, 363] width 1476 height 727
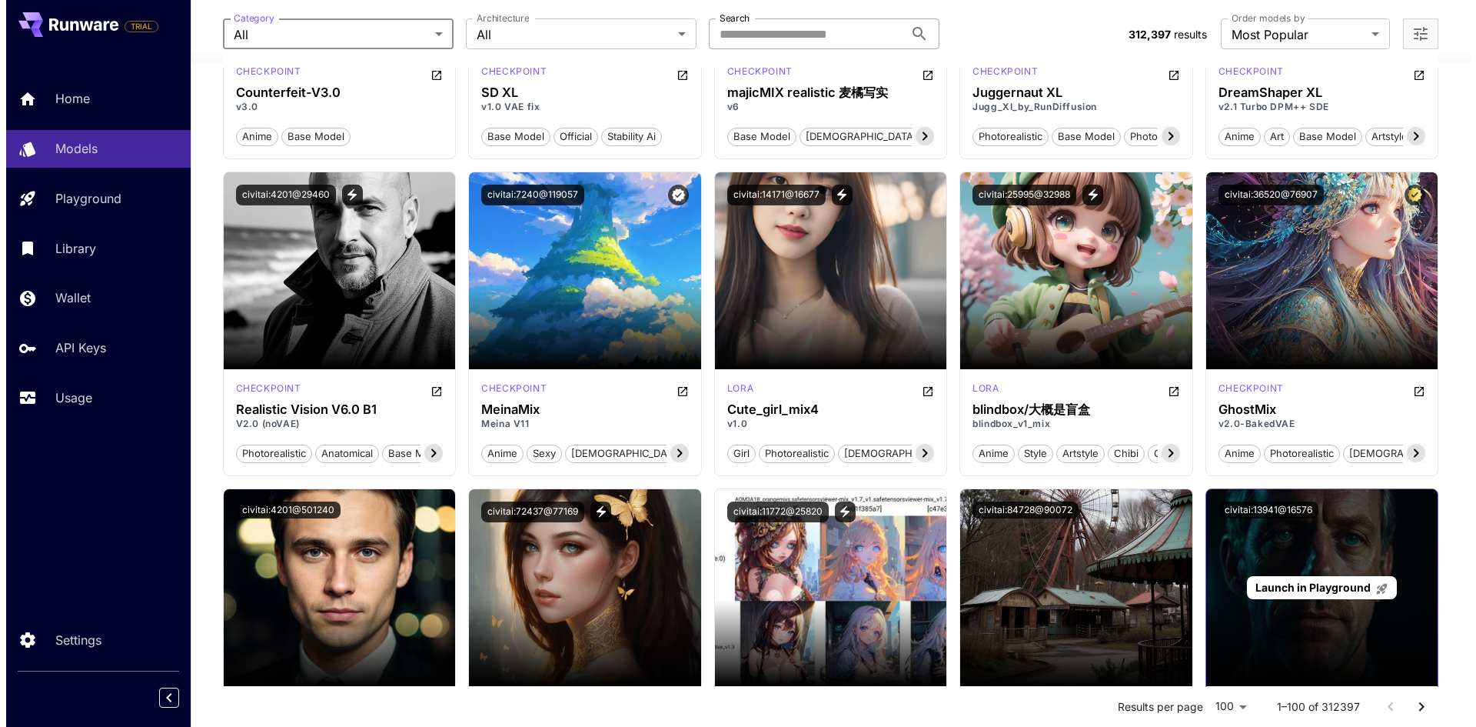
scroll to position [2691, 0]
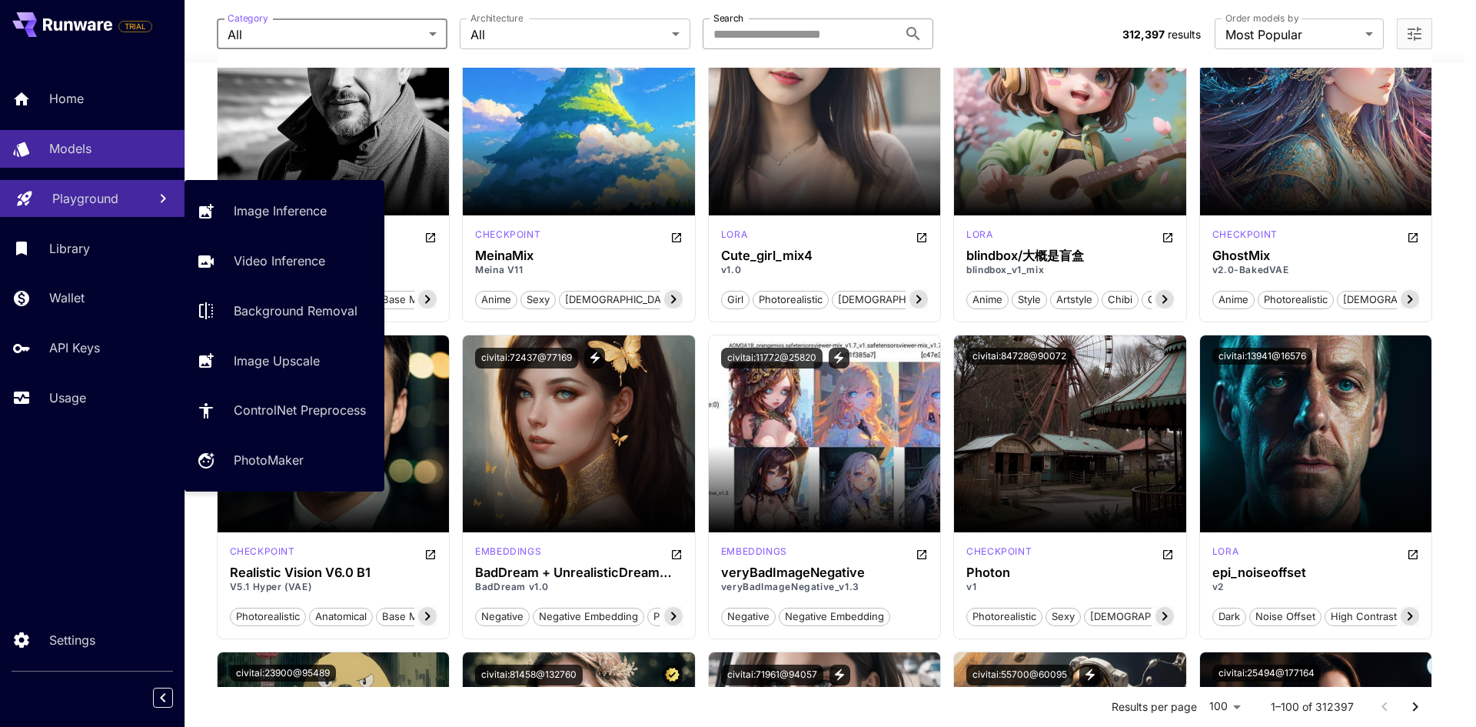
click at [98, 188] on link "Playground" at bounding box center [92, 199] width 185 height 38
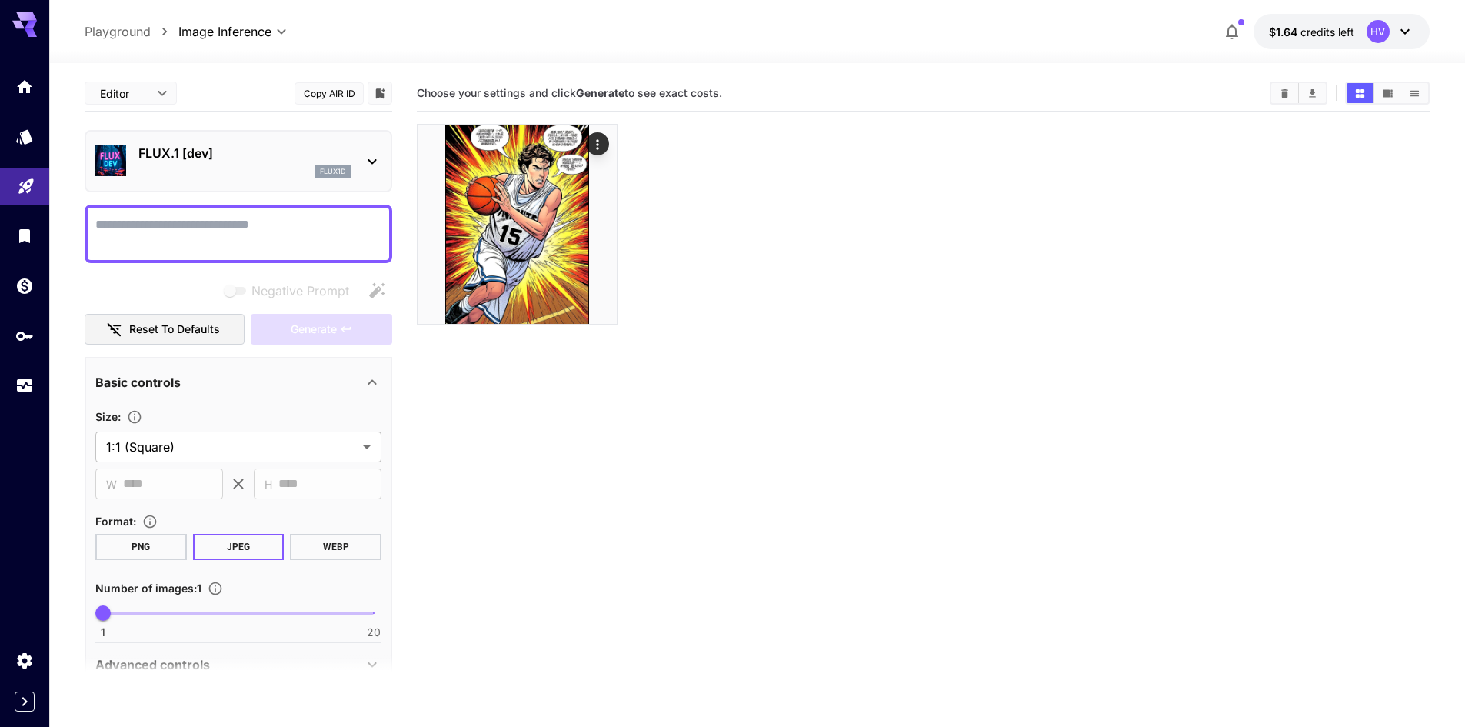
click at [385, 168] on div "FLUX.1 [dev] flux1d" at bounding box center [239, 161] width 308 height 62
click at [374, 165] on icon at bounding box center [372, 161] width 18 height 18
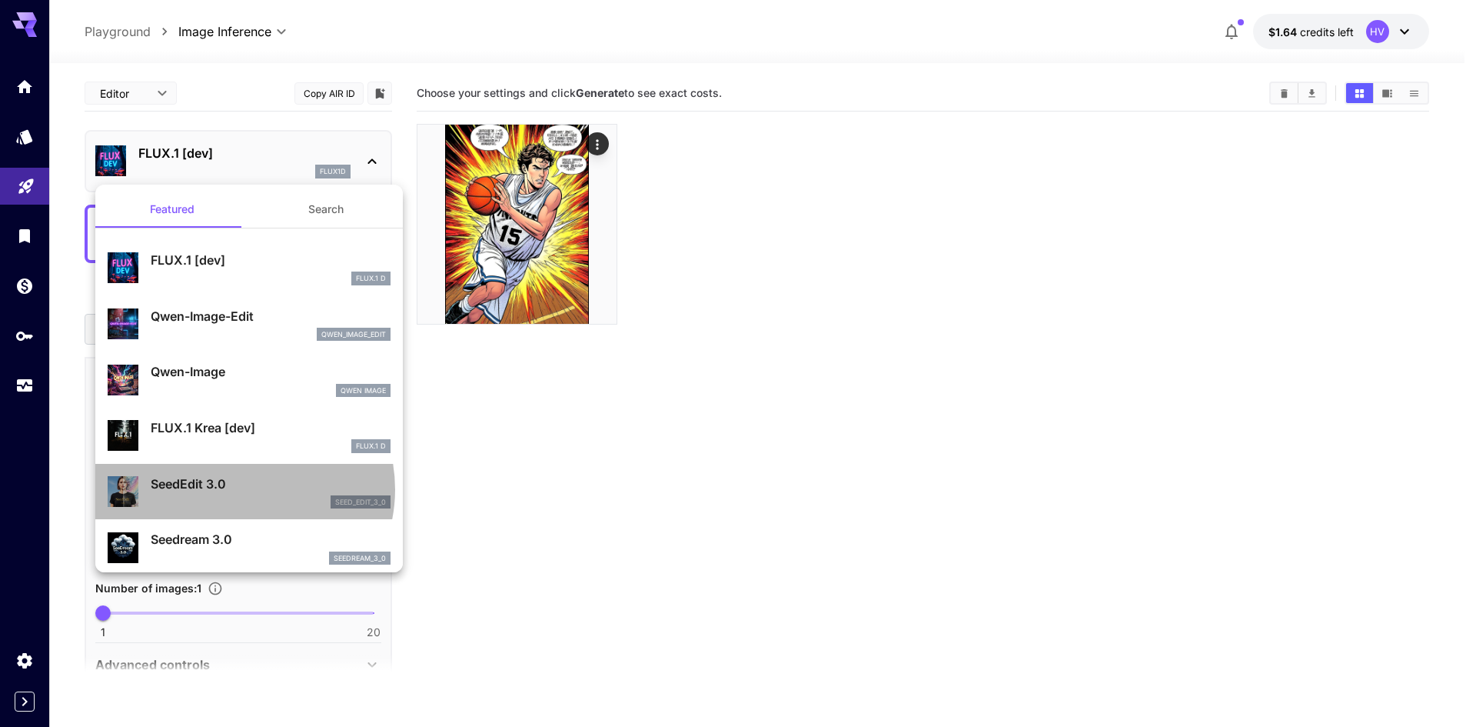
click at [240, 489] on p "SeedEdit 3.0" at bounding box center [271, 483] width 240 height 18
type input "***"
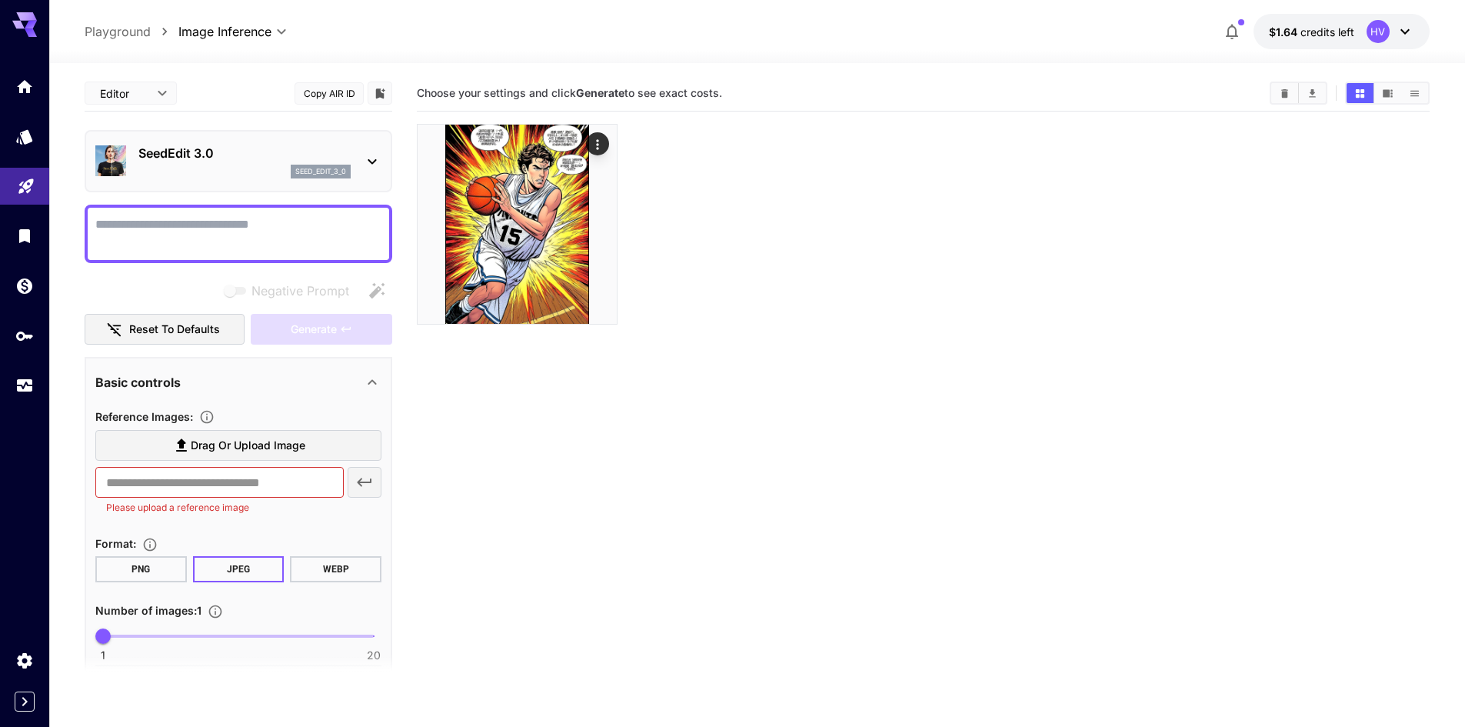
click at [196, 248] on textarea "Negative Prompt" at bounding box center [238, 233] width 286 height 37
click at [234, 451] on span "Drag or upload image" at bounding box center [248, 445] width 115 height 19
click at [0, 0] on input "Drag or upload image" at bounding box center [0, 0] width 0 height 0
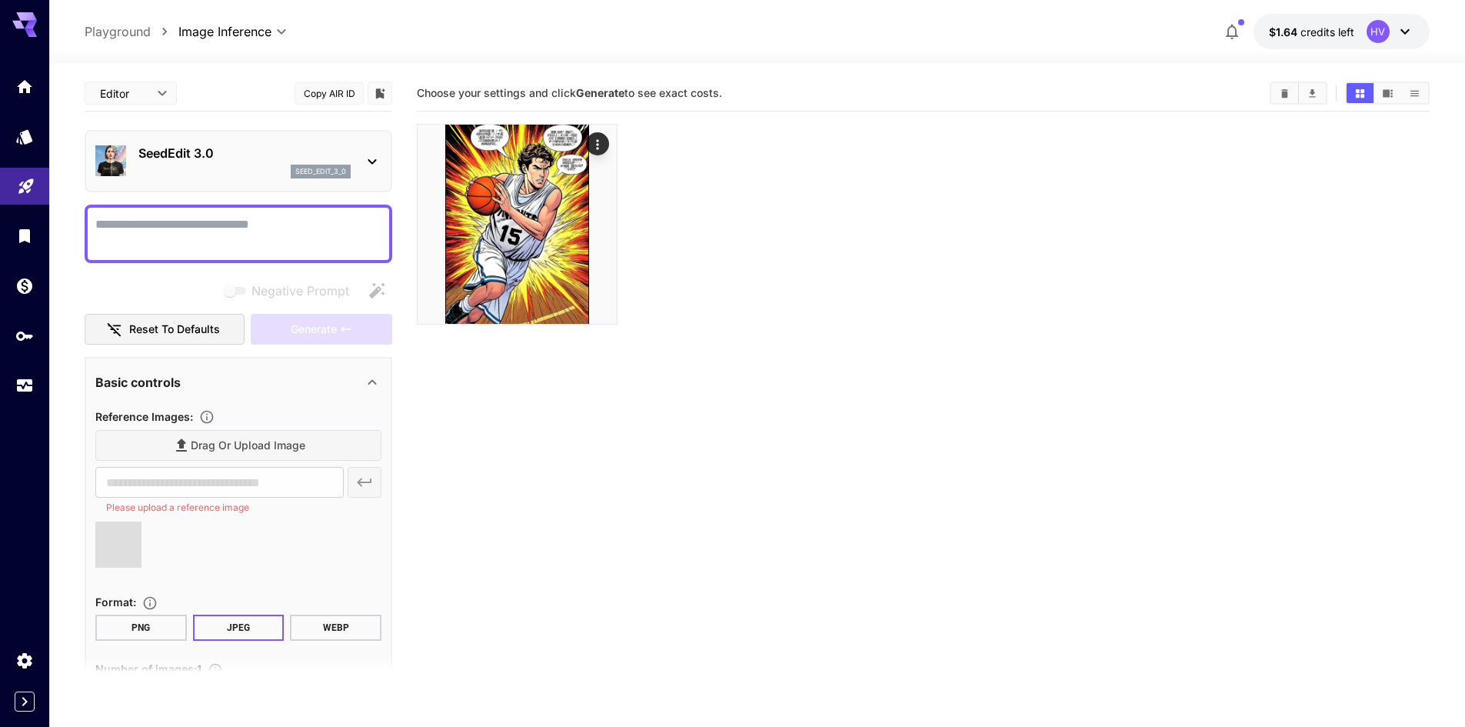
type input "**********"
click at [188, 222] on textarea "Negative Prompt" at bounding box center [238, 233] width 286 height 37
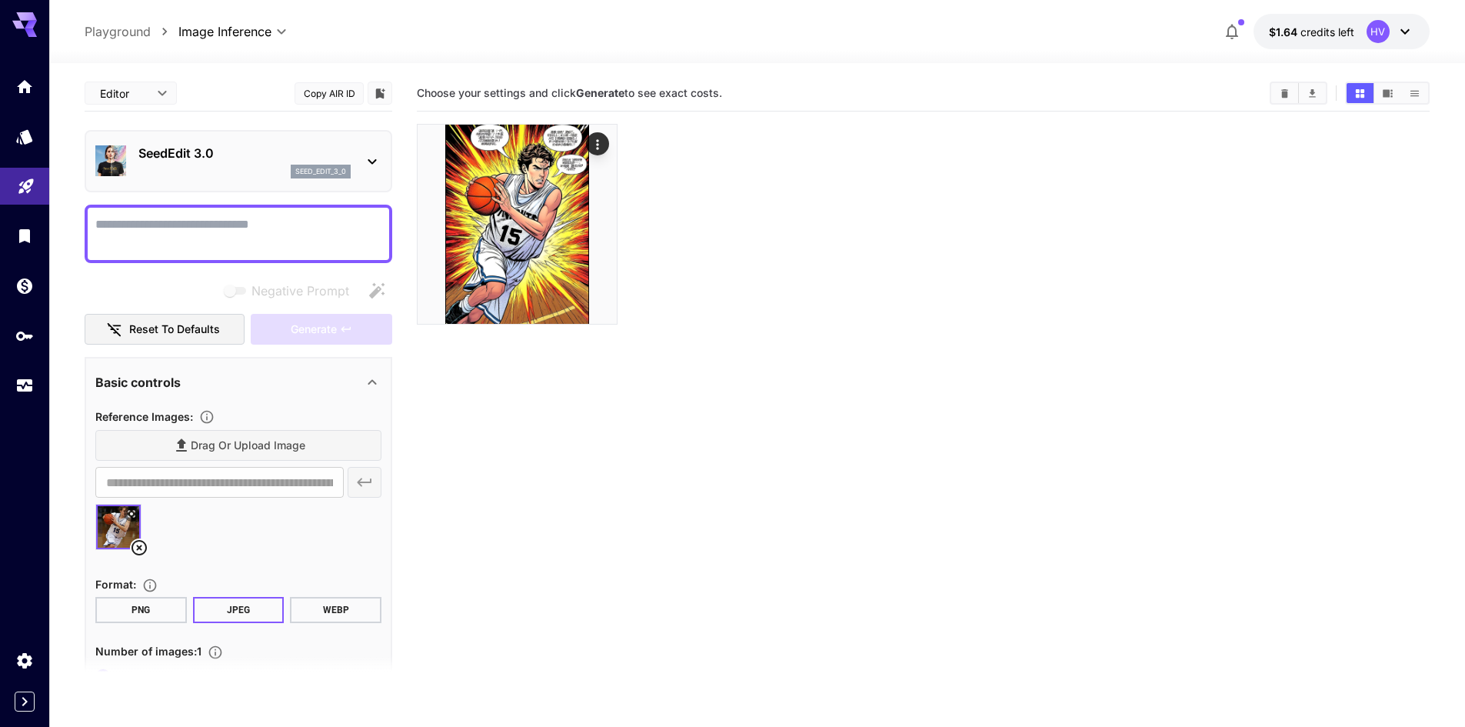
click at [208, 236] on textarea "Negative Prompt" at bounding box center [238, 233] width 286 height 37
click at [191, 224] on textarea "**********" at bounding box center [238, 233] width 286 height 37
click at [279, 215] on textarea "**********" at bounding box center [238, 233] width 286 height 37
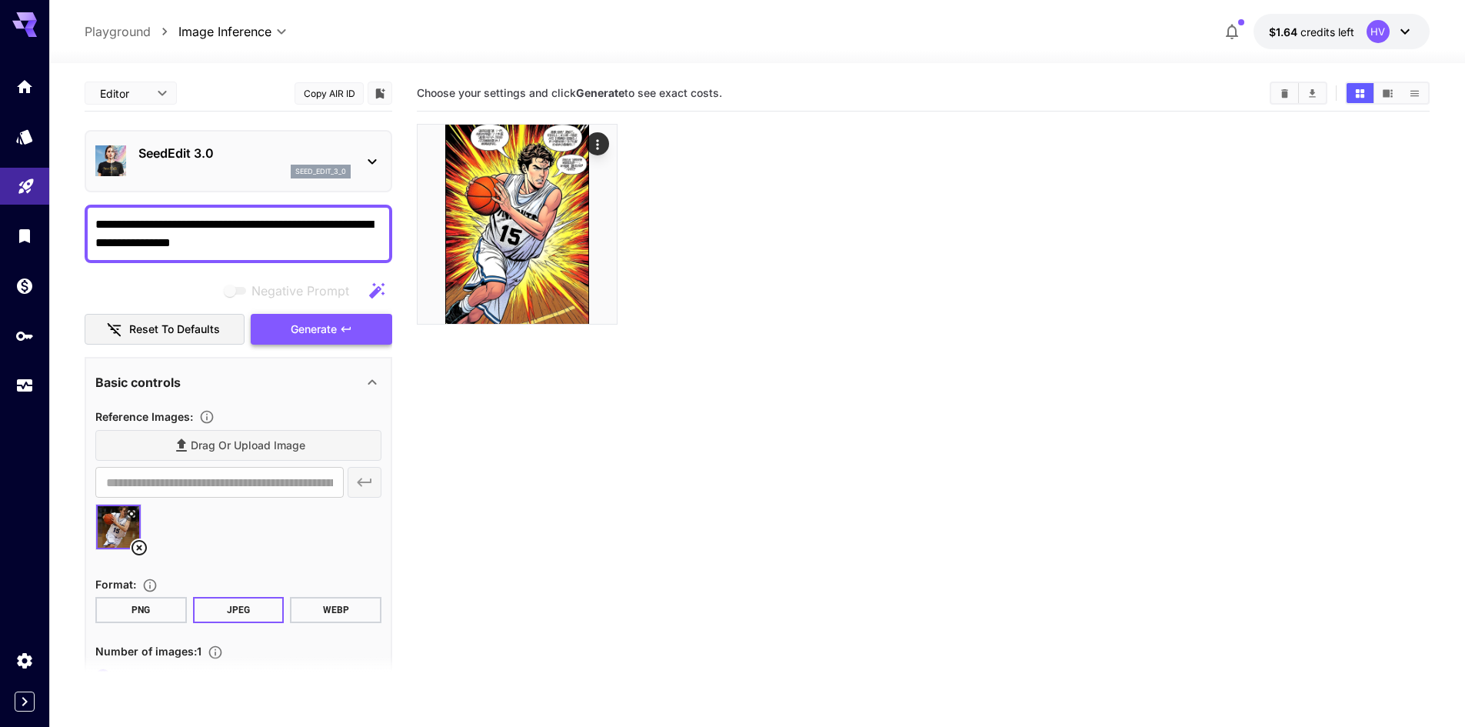
type textarea "**********"
click at [291, 328] on span "Generate" at bounding box center [314, 329] width 46 height 19
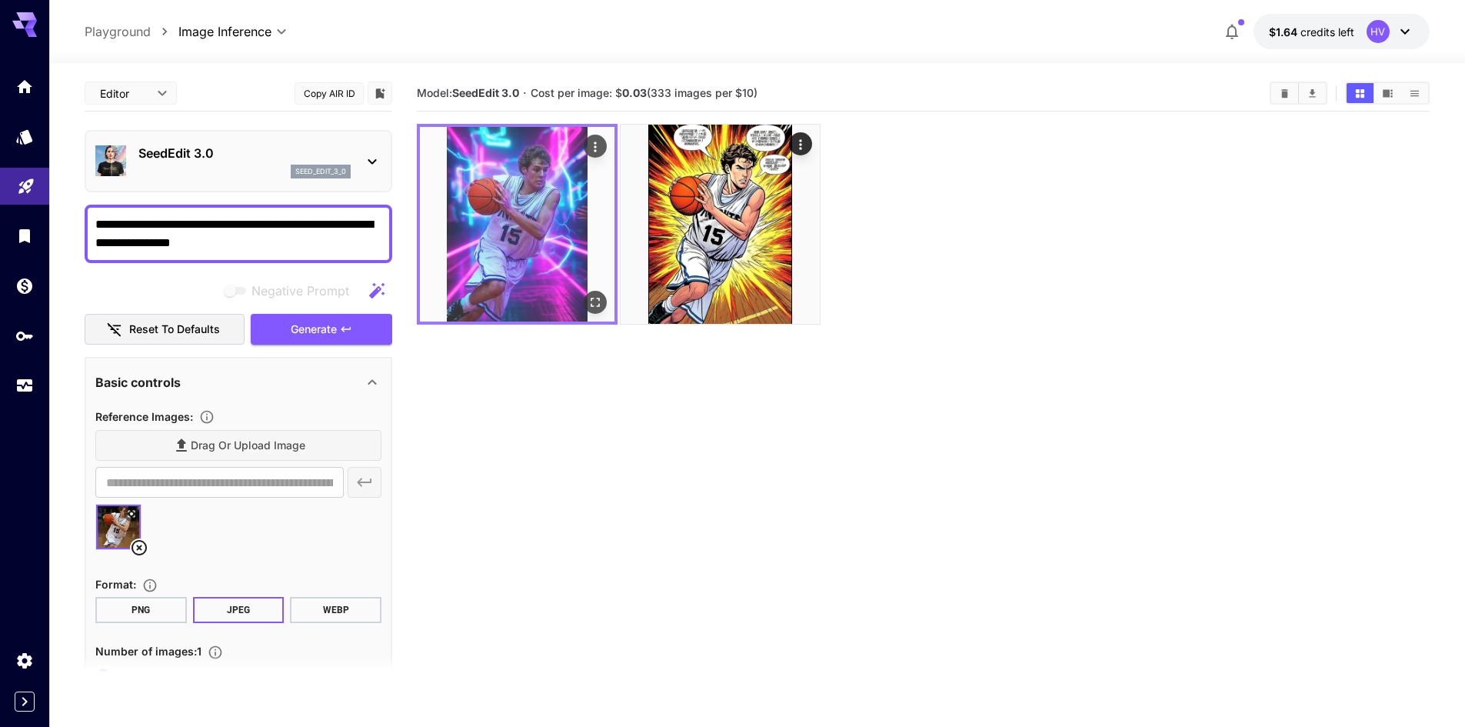
click at [519, 258] on img at bounding box center [517, 224] width 195 height 195
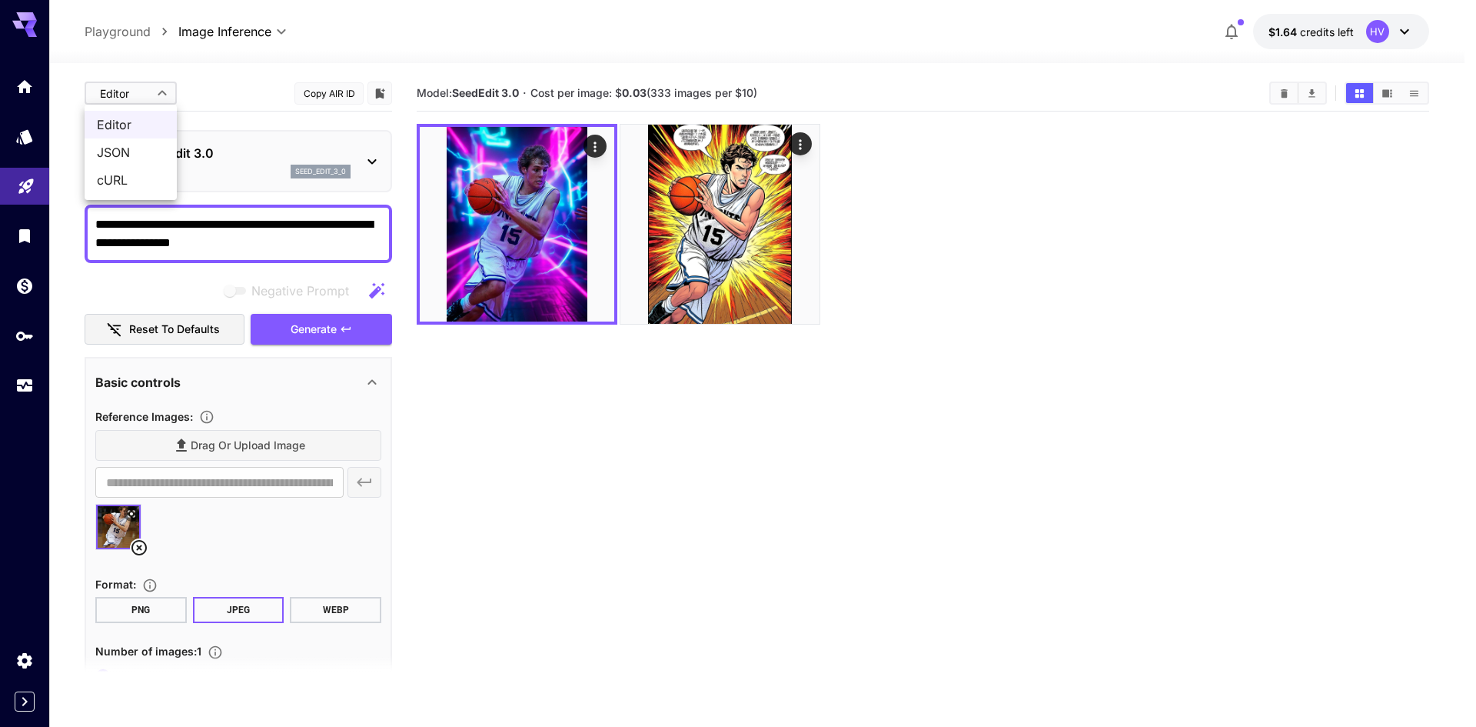
click at [172, 92] on body "**********" at bounding box center [738, 424] width 1476 height 848
click at [121, 148] on span "JSON" at bounding box center [131, 152] width 68 height 18
type input "****"
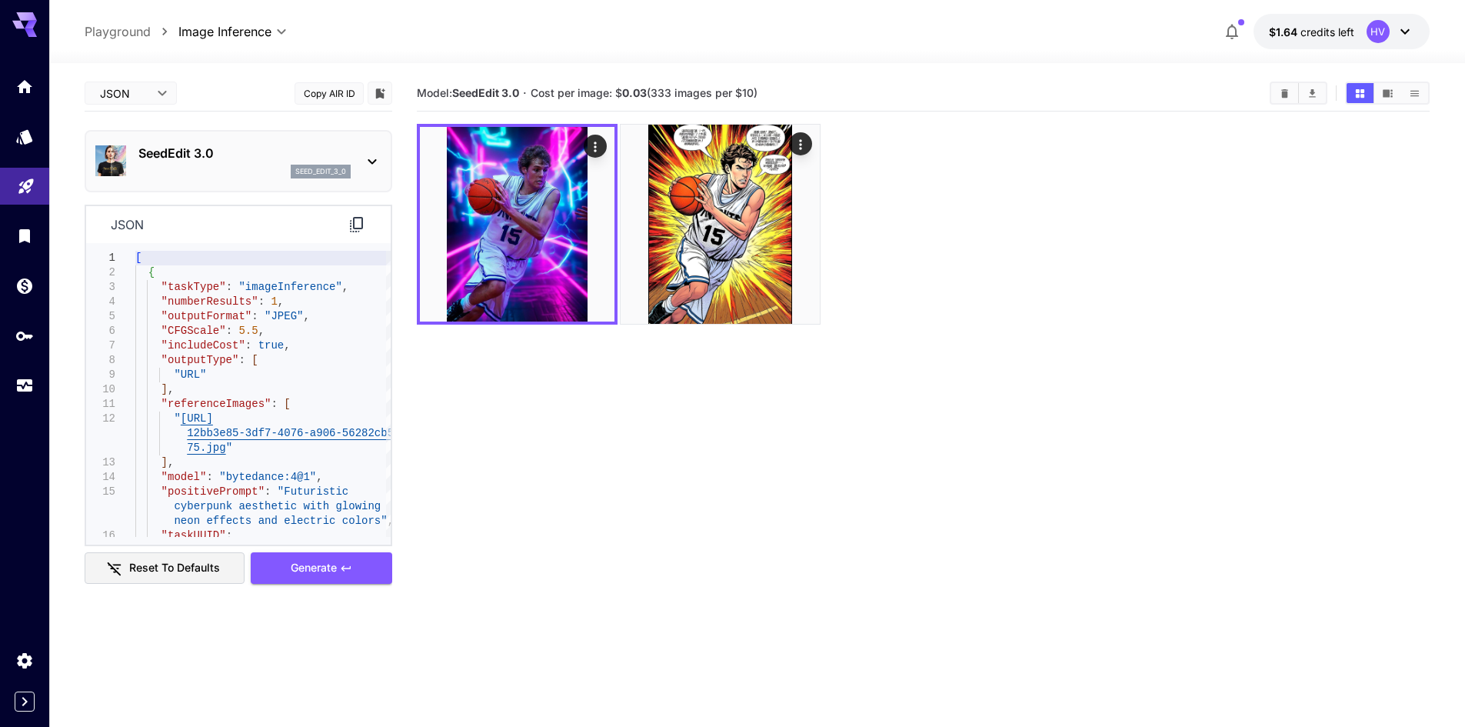
click at [357, 224] on icon at bounding box center [357, 224] width 18 height 18
